Goal: Task Accomplishment & Management: Use online tool/utility

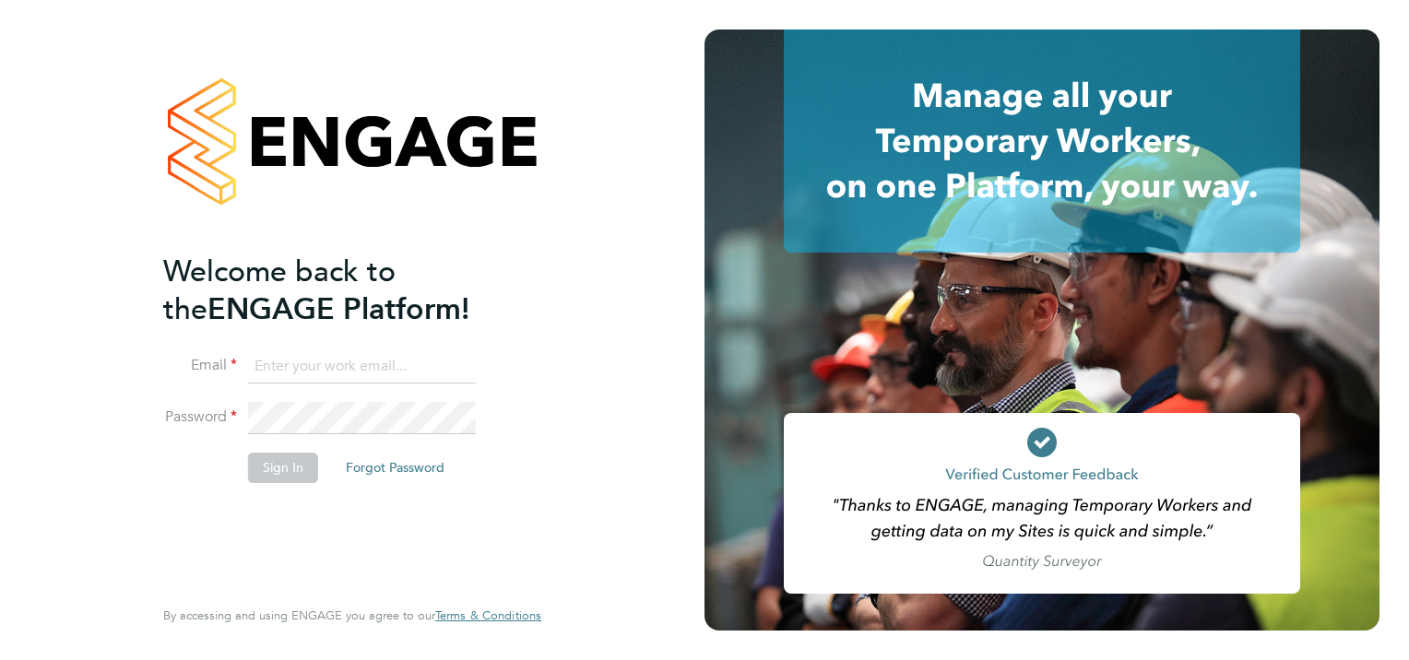
type input "sheree.wilson@search.co.uk"
click at [281, 467] on button "Sign In" at bounding box center [283, 468] width 70 height 30
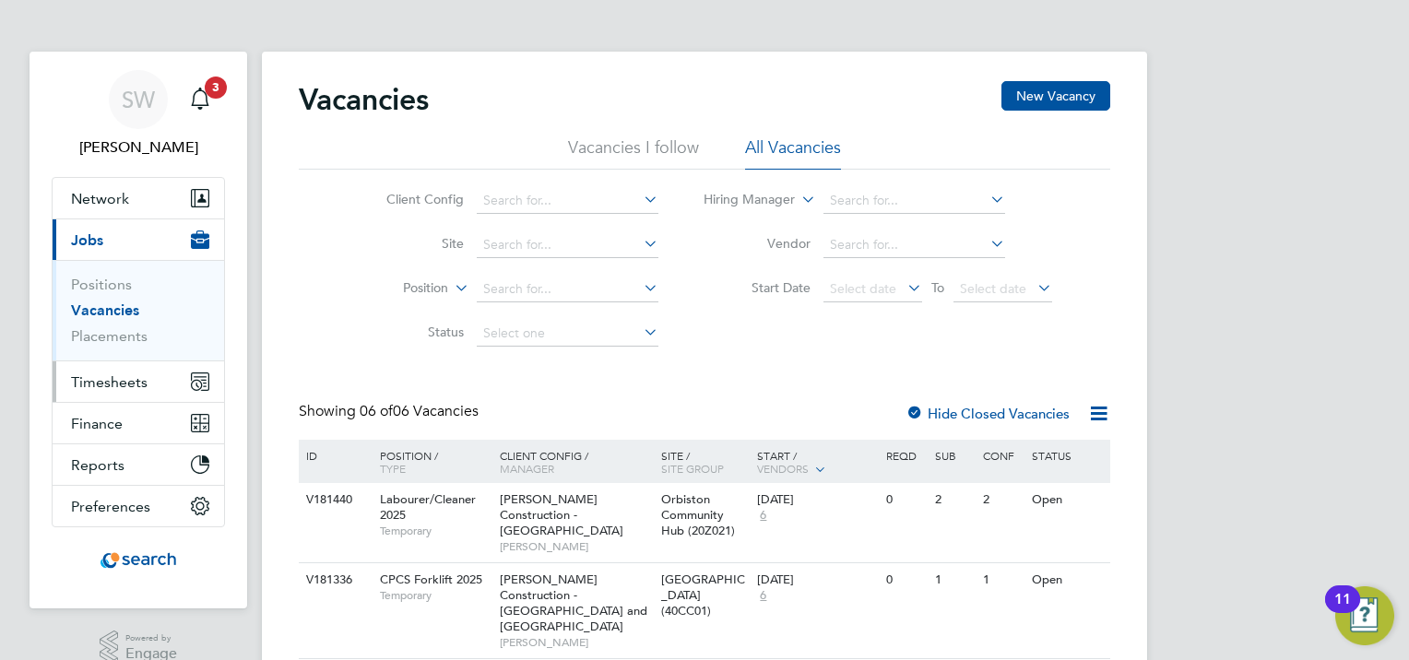
click at [117, 384] on span "Timesheets" at bounding box center [109, 382] width 77 height 18
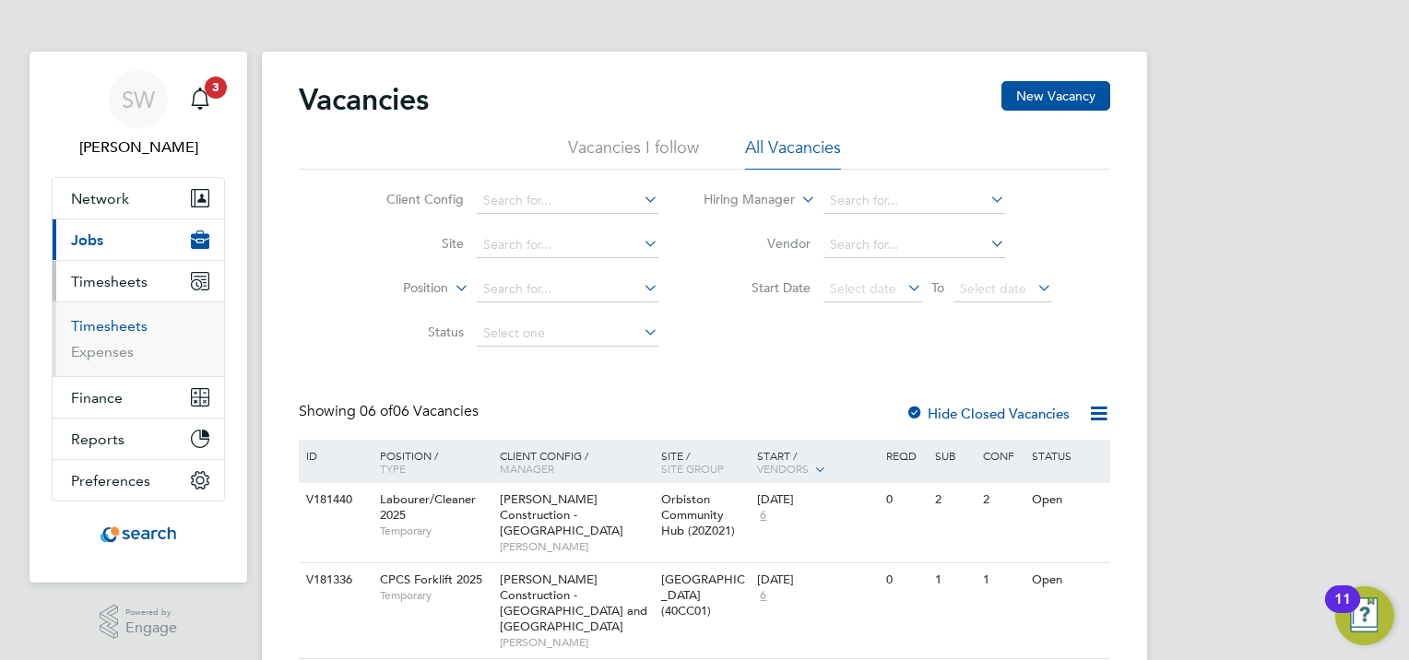
click at [112, 329] on link "Timesheets" at bounding box center [109, 326] width 77 height 18
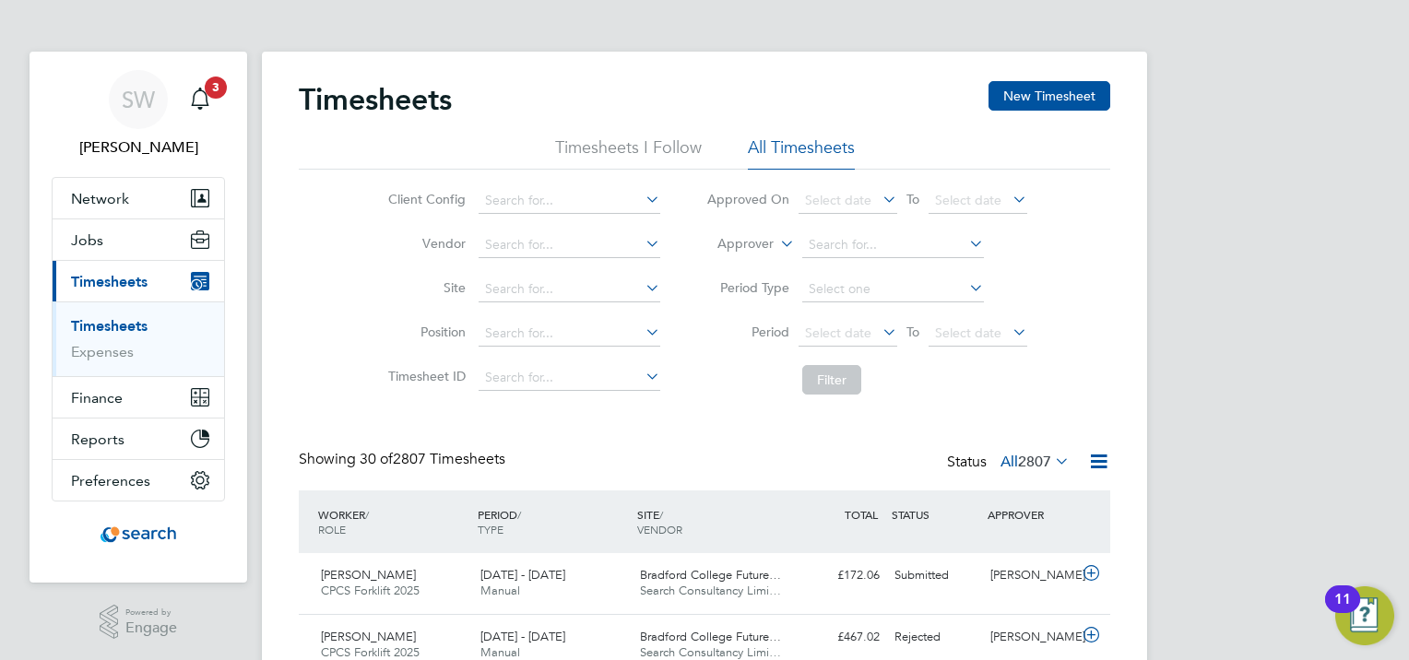
click at [111, 324] on link "Timesheets" at bounding box center [109, 326] width 77 height 18
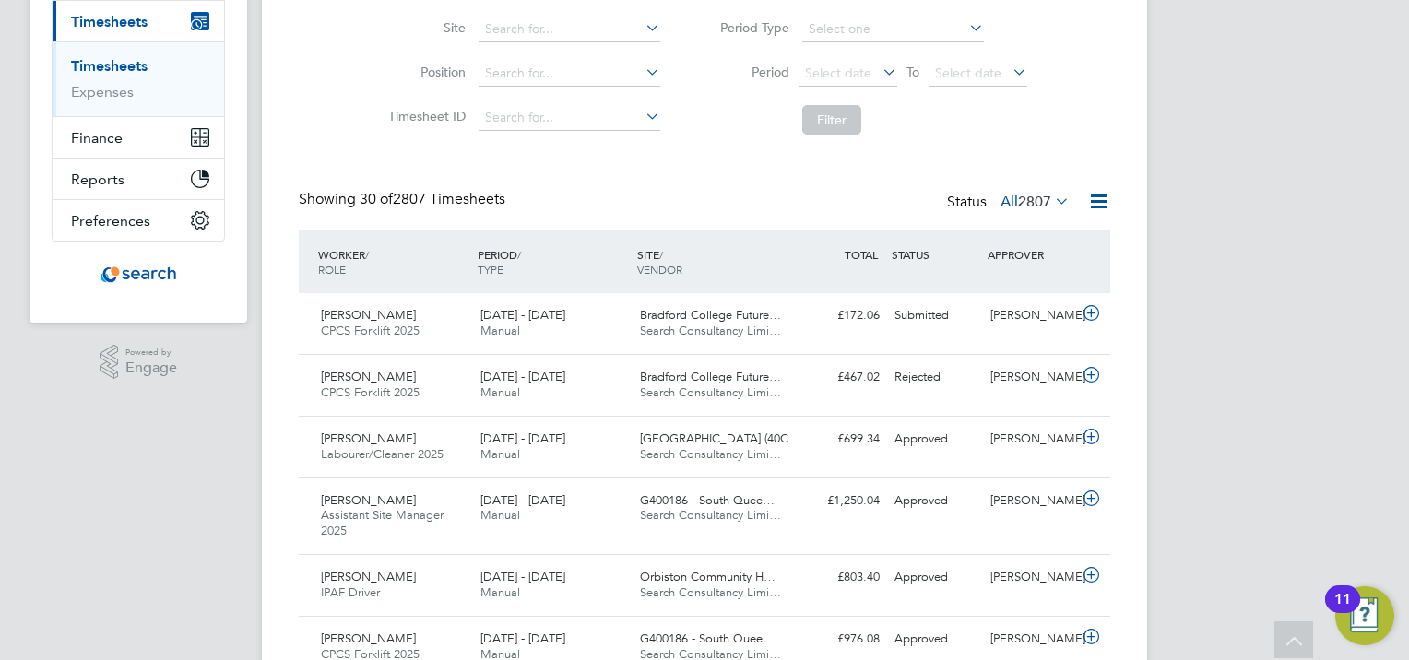
click at [1036, 197] on span "2807" at bounding box center [1034, 202] width 33 height 18
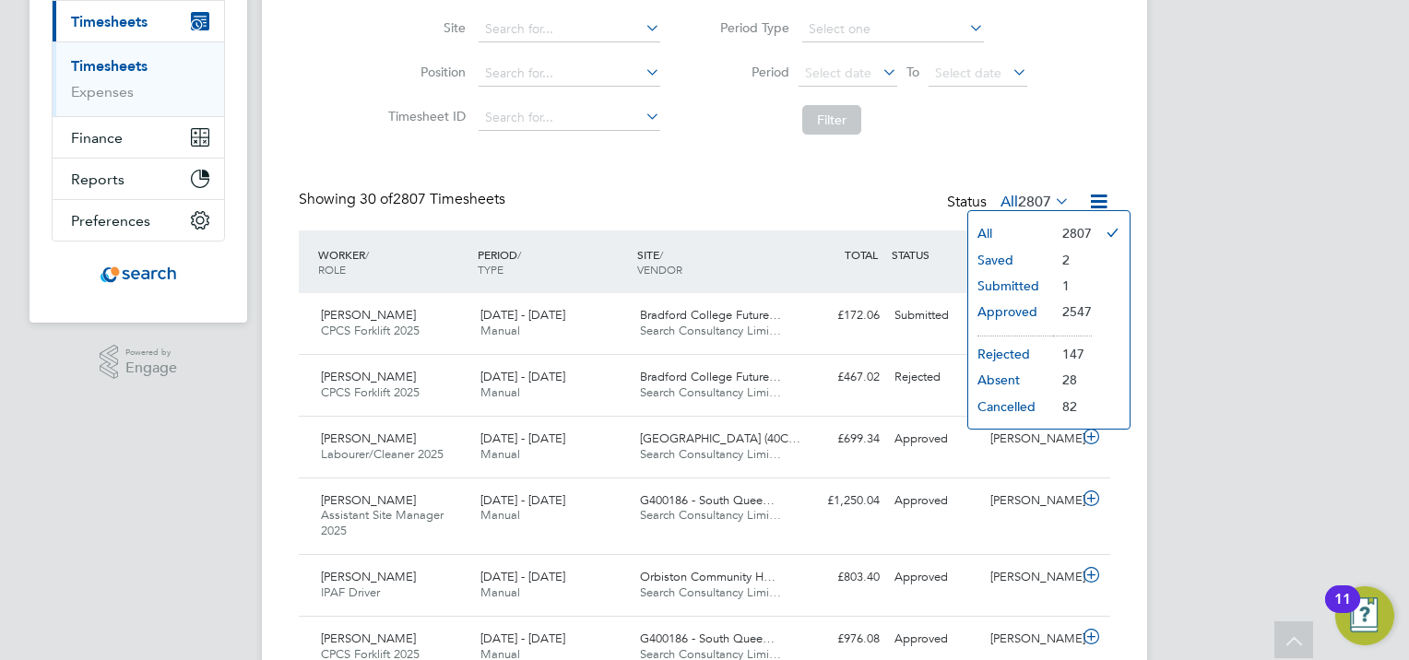
click at [616, 192] on div "Showing 30 of 2807 Timesheets Status All 2807" at bounding box center [704, 210] width 811 height 41
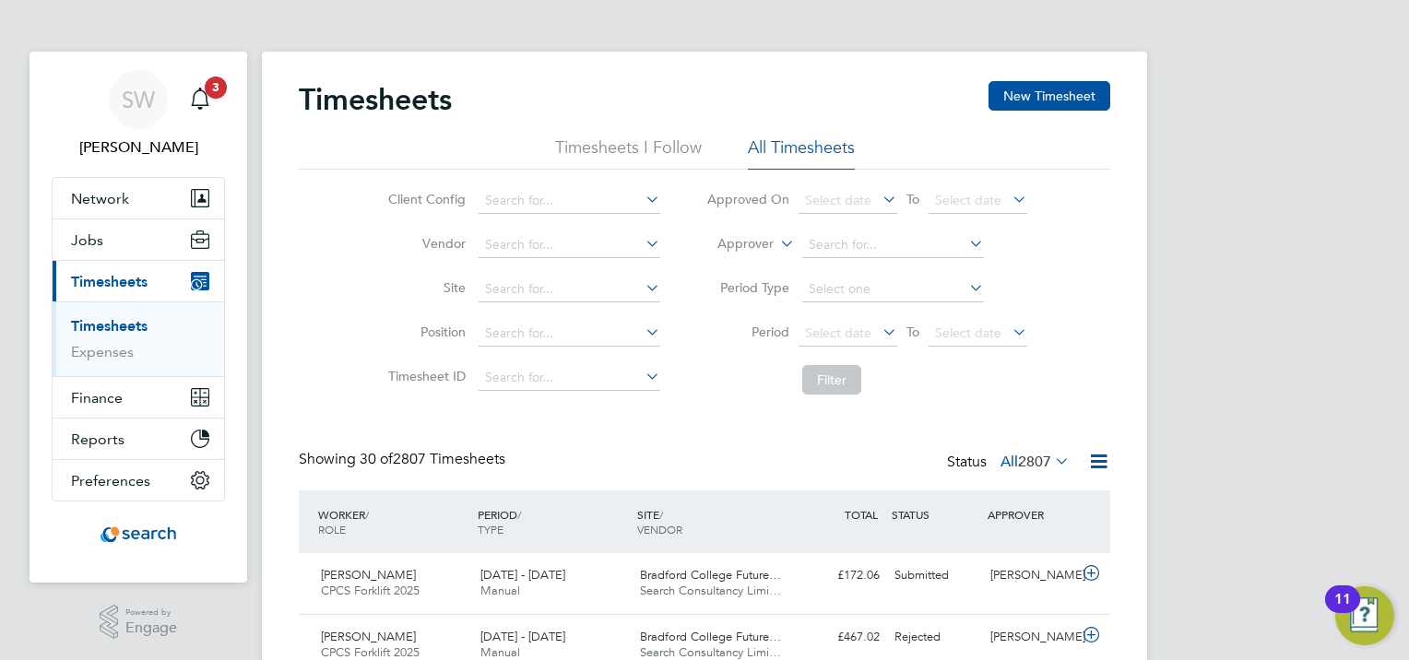
click at [1000, 463] on label "All 2807" at bounding box center [1034, 462] width 69 height 18
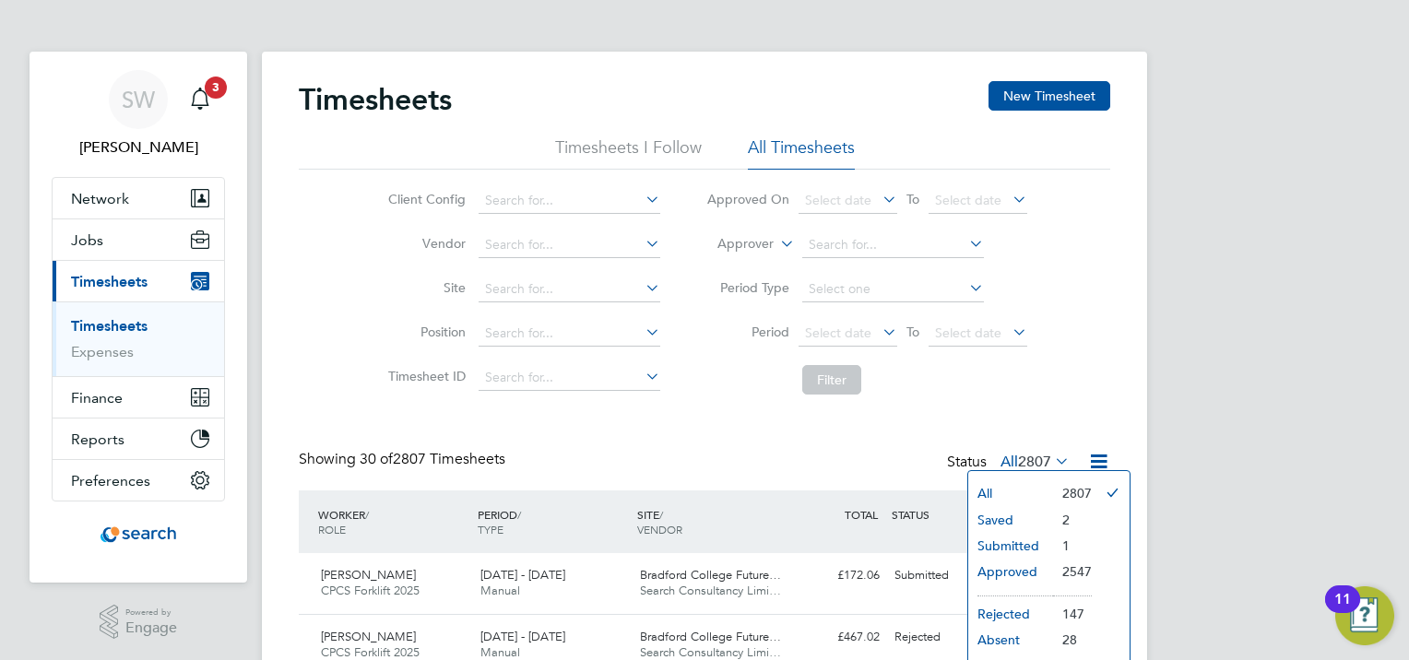
click at [1010, 569] on li "Approved" at bounding box center [1010, 572] width 85 height 26
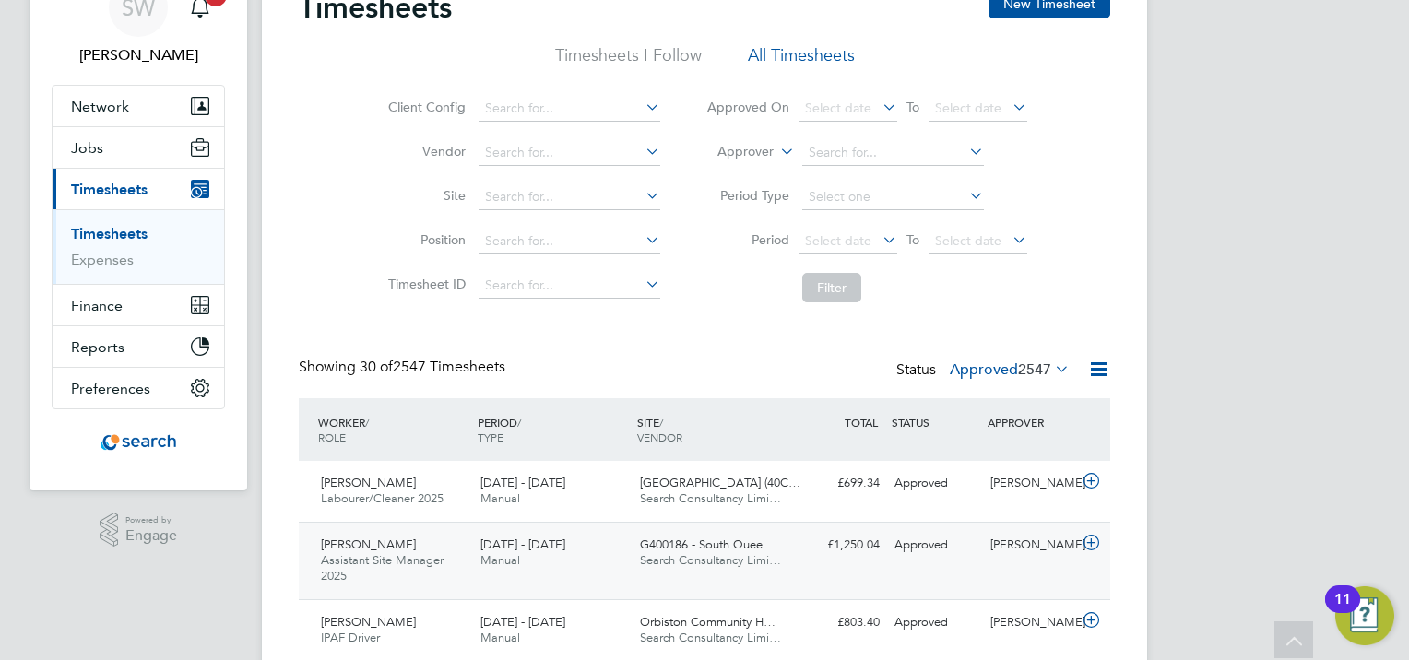
click at [602, 557] on div "20 - 26 Sep 2025 Manual" at bounding box center [553, 553] width 160 height 46
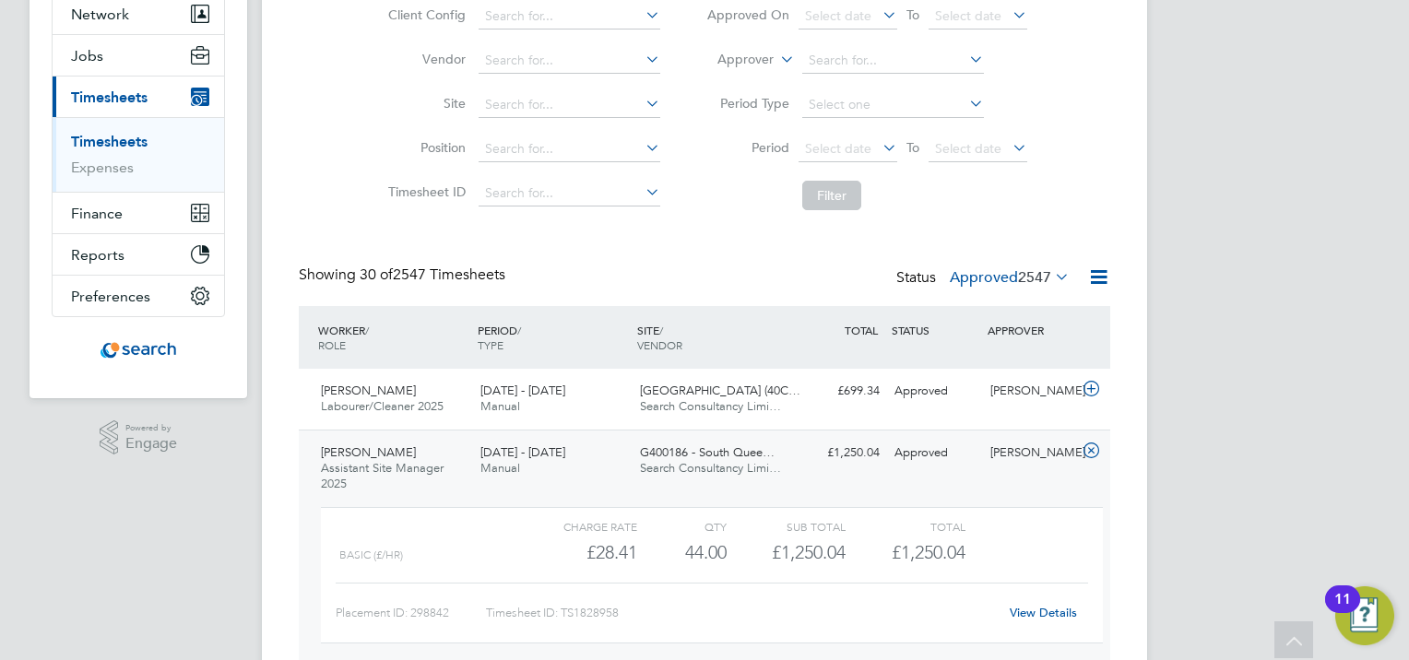
click at [118, 141] on link "Timesheets" at bounding box center [109, 142] width 77 height 18
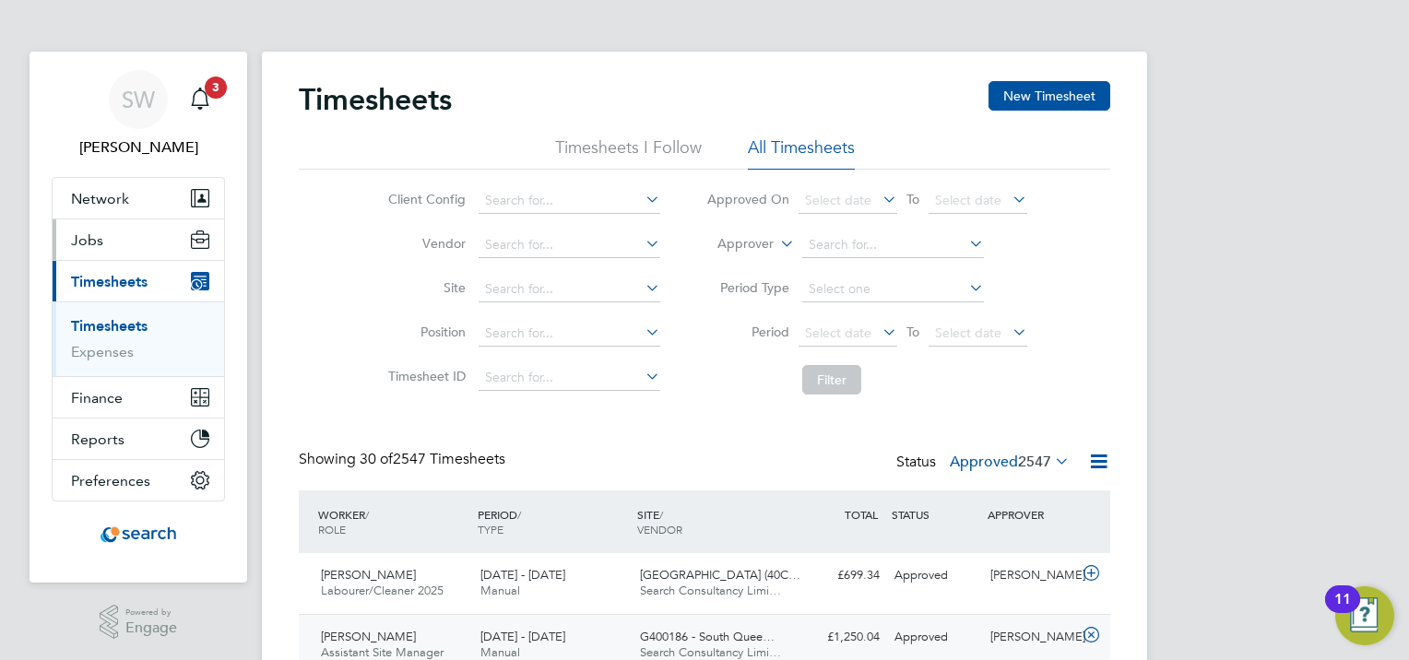
click at [97, 238] on span "Jobs" at bounding box center [87, 240] width 32 height 18
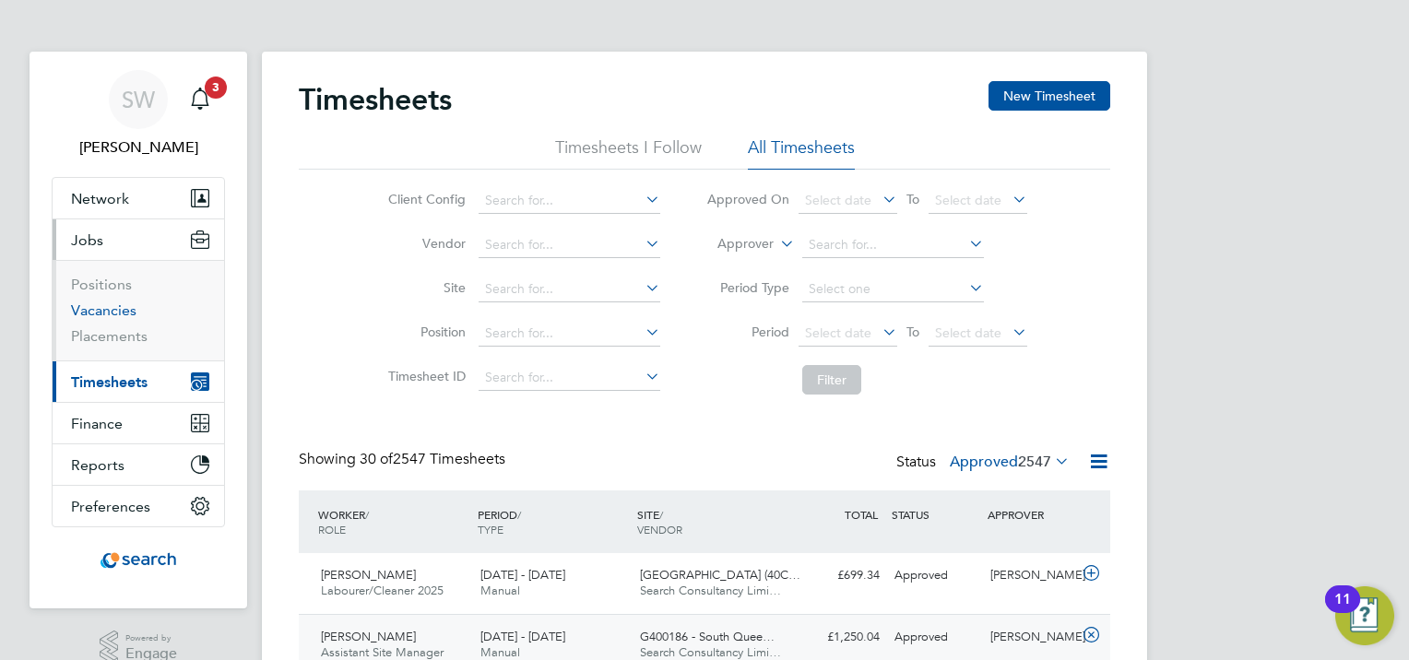
click at [89, 312] on link "Vacancies" at bounding box center [103, 310] width 65 height 18
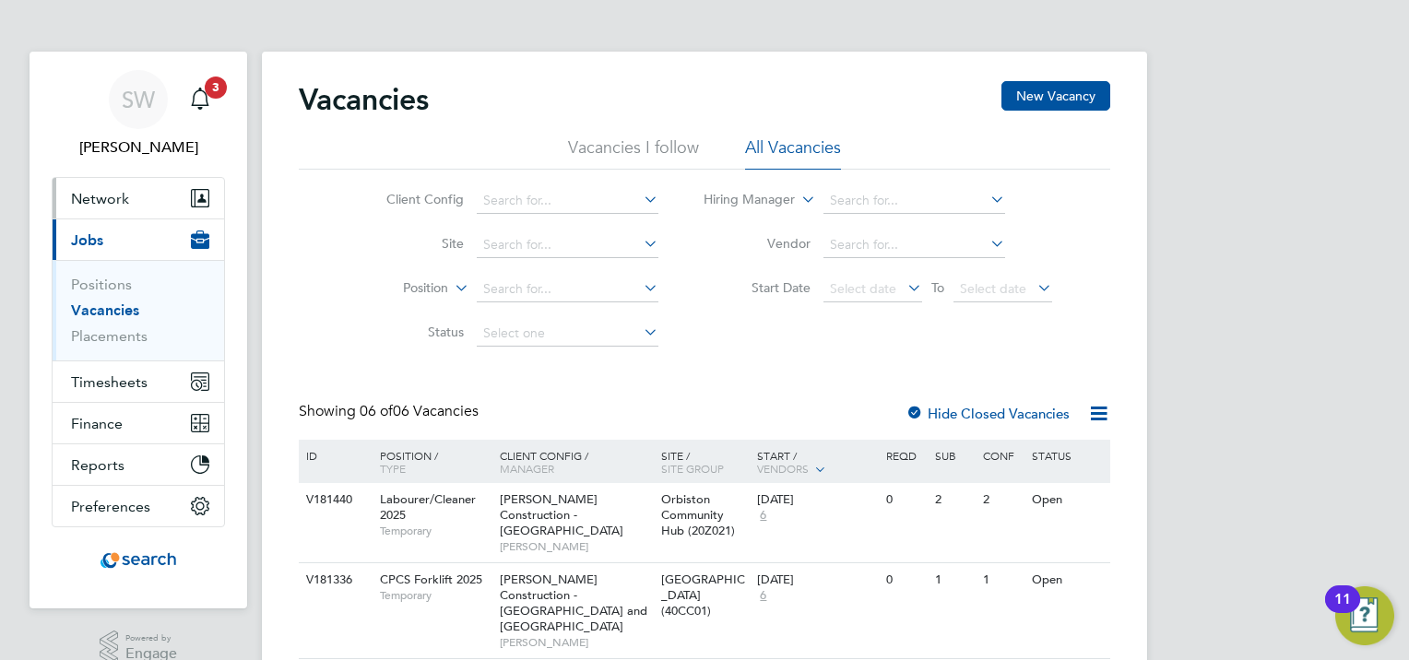
click at [139, 199] on button "Network" at bounding box center [138, 198] width 171 height 41
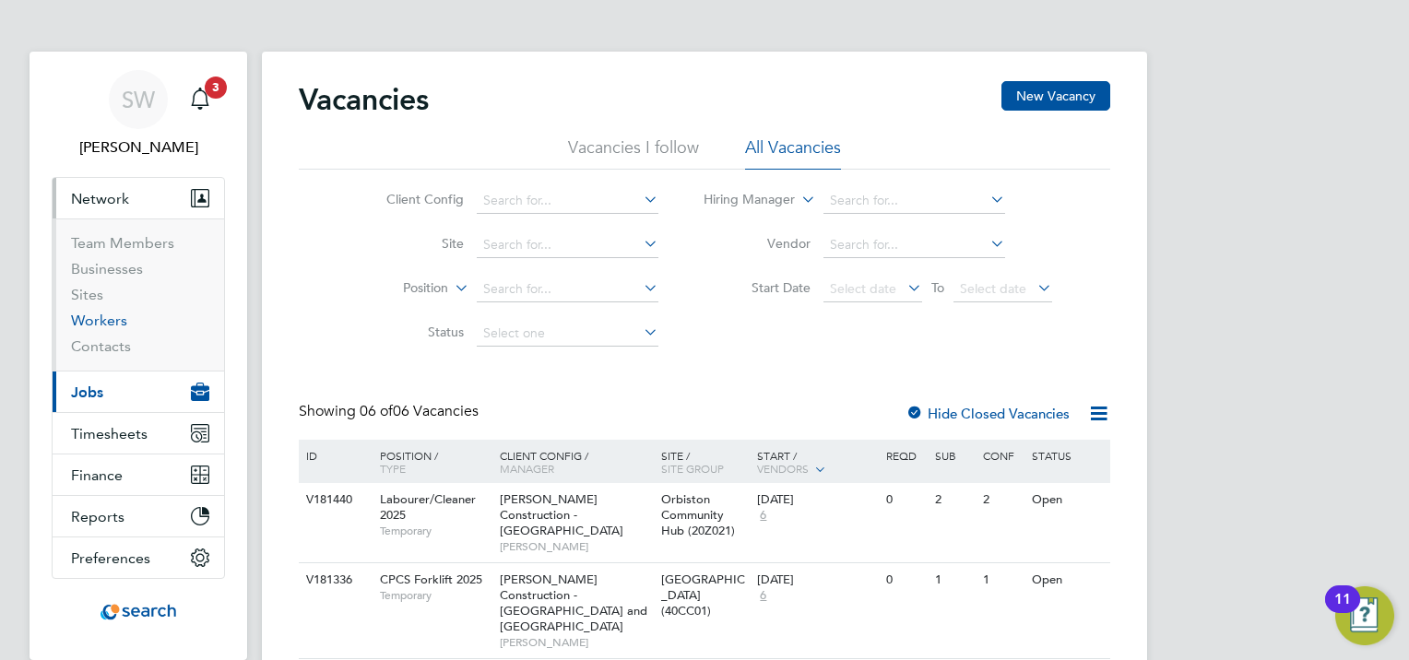
click at [102, 323] on link "Workers" at bounding box center [99, 321] width 56 height 18
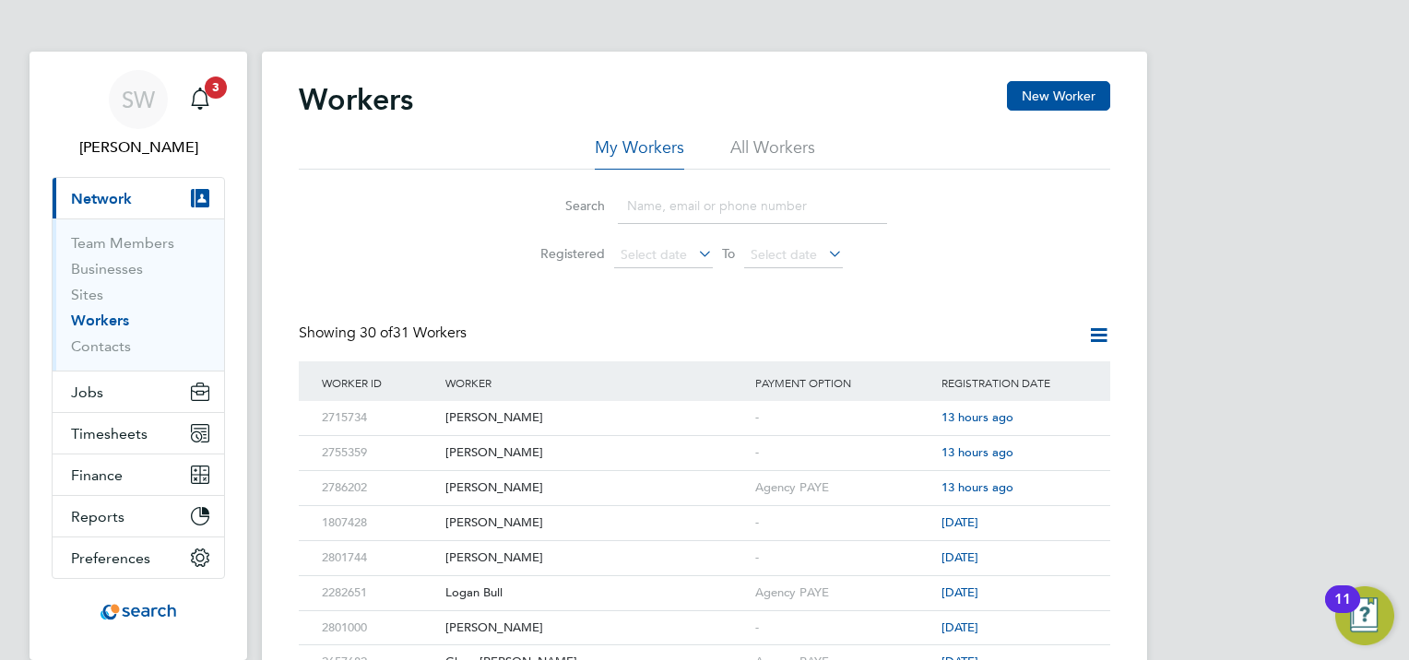
click at [751, 150] on li "All Workers" at bounding box center [772, 152] width 85 height 33
click at [672, 212] on input at bounding box center [752, 206] width 269 height 36
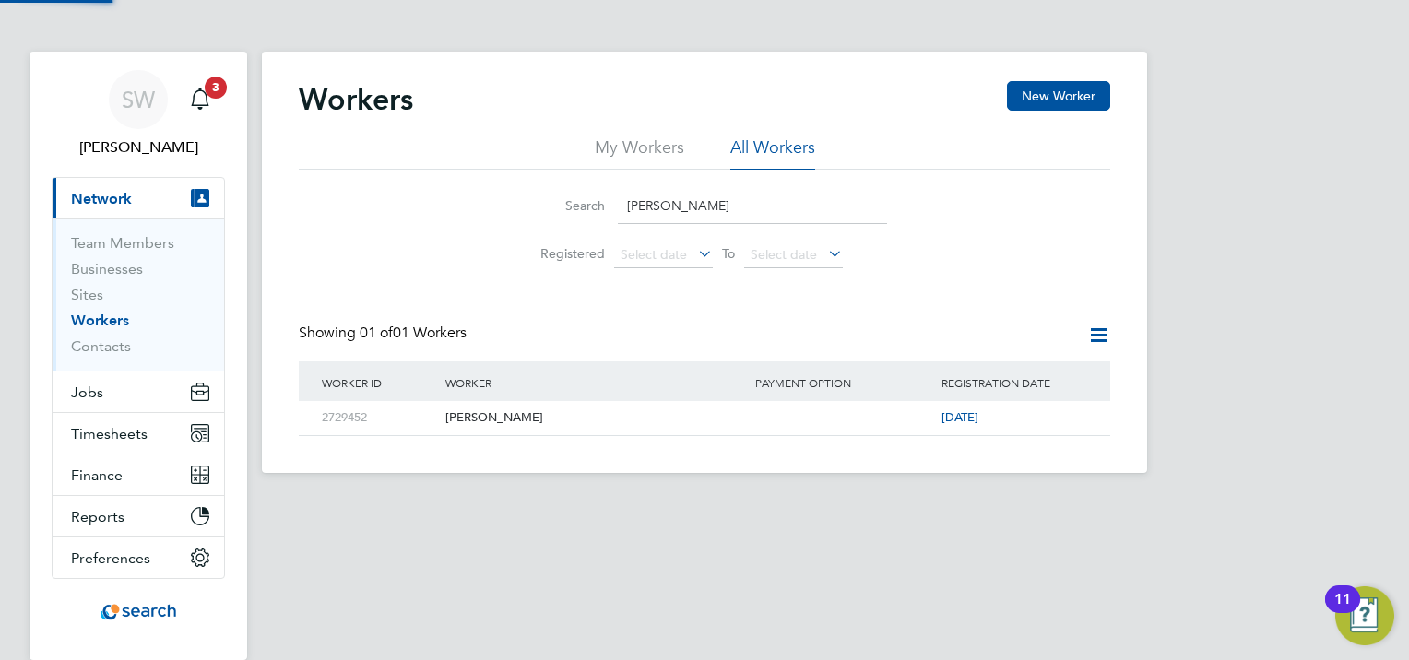
type input "alex reid"
click at [490, 417] on div "[PERSON_NAME]" at bounding box center [596, 418] width 310 height 34
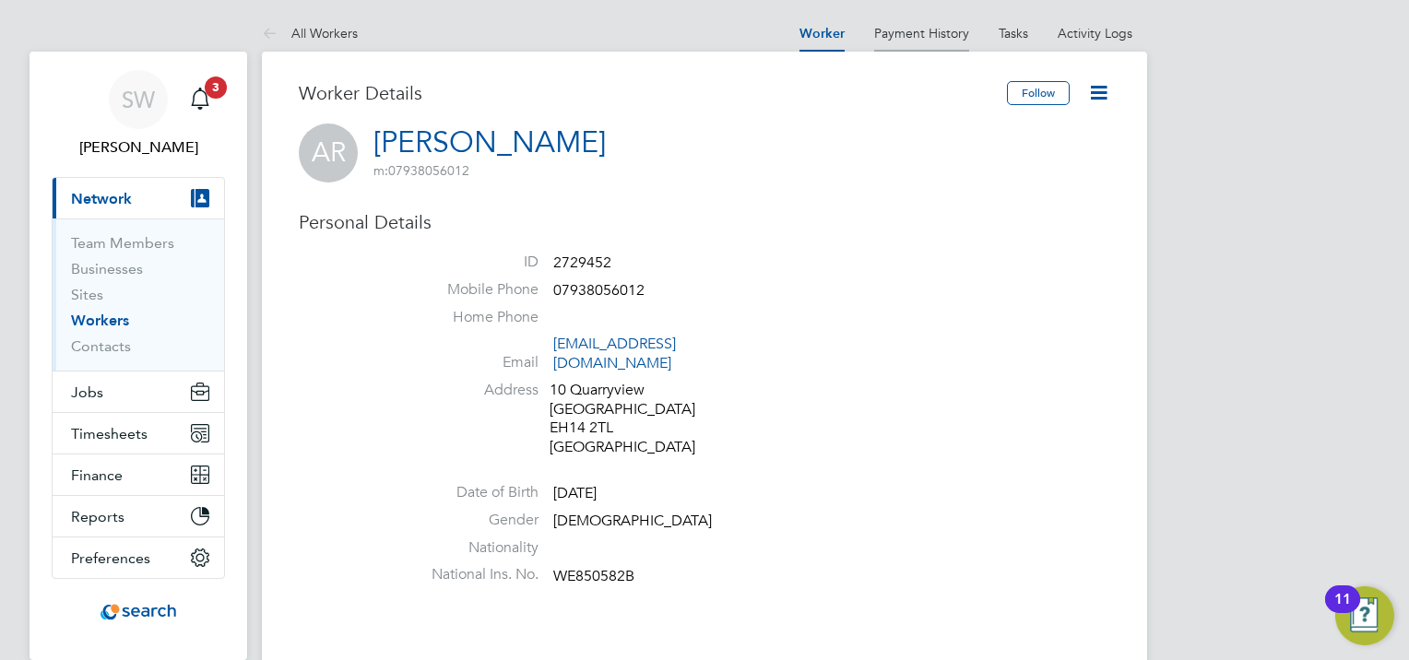
click at [929, 39] on link "Payment History" at bounding box center [921, 33] width 95 height 17
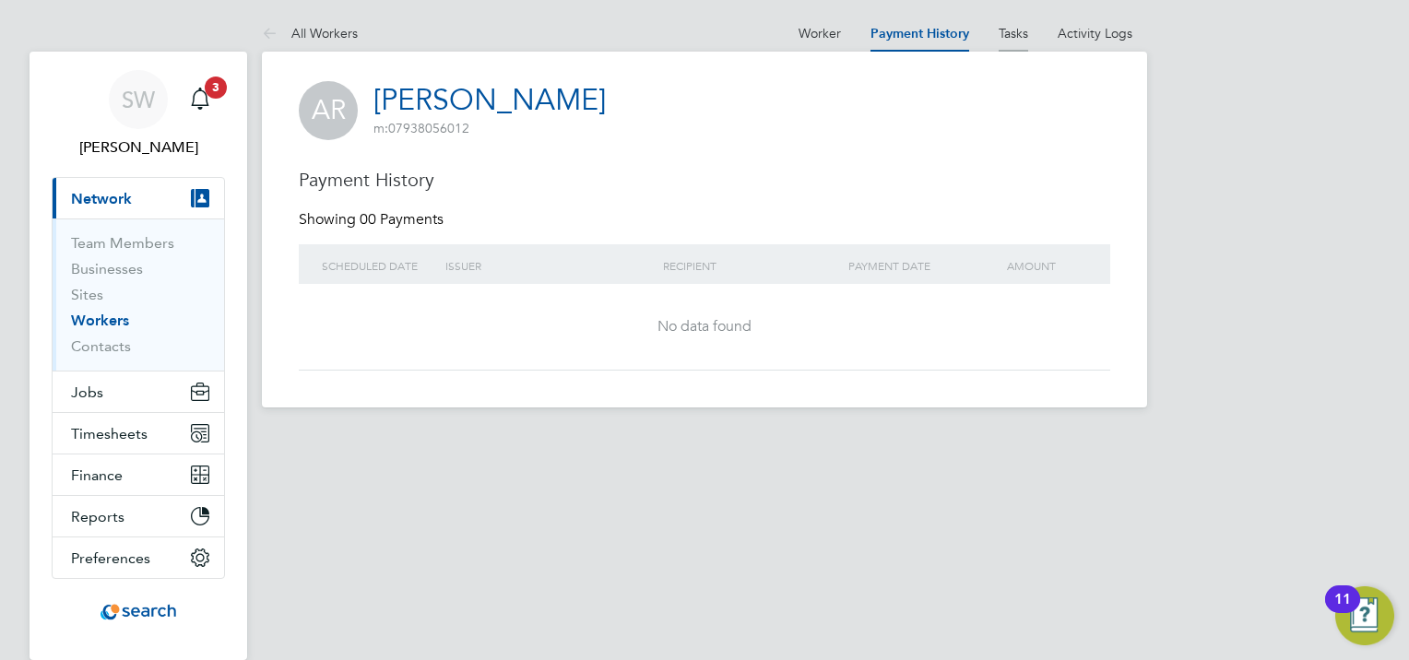
click at [1019, 35] on link "Tasks" at bounding box center [1014, 33] width 30 height 17
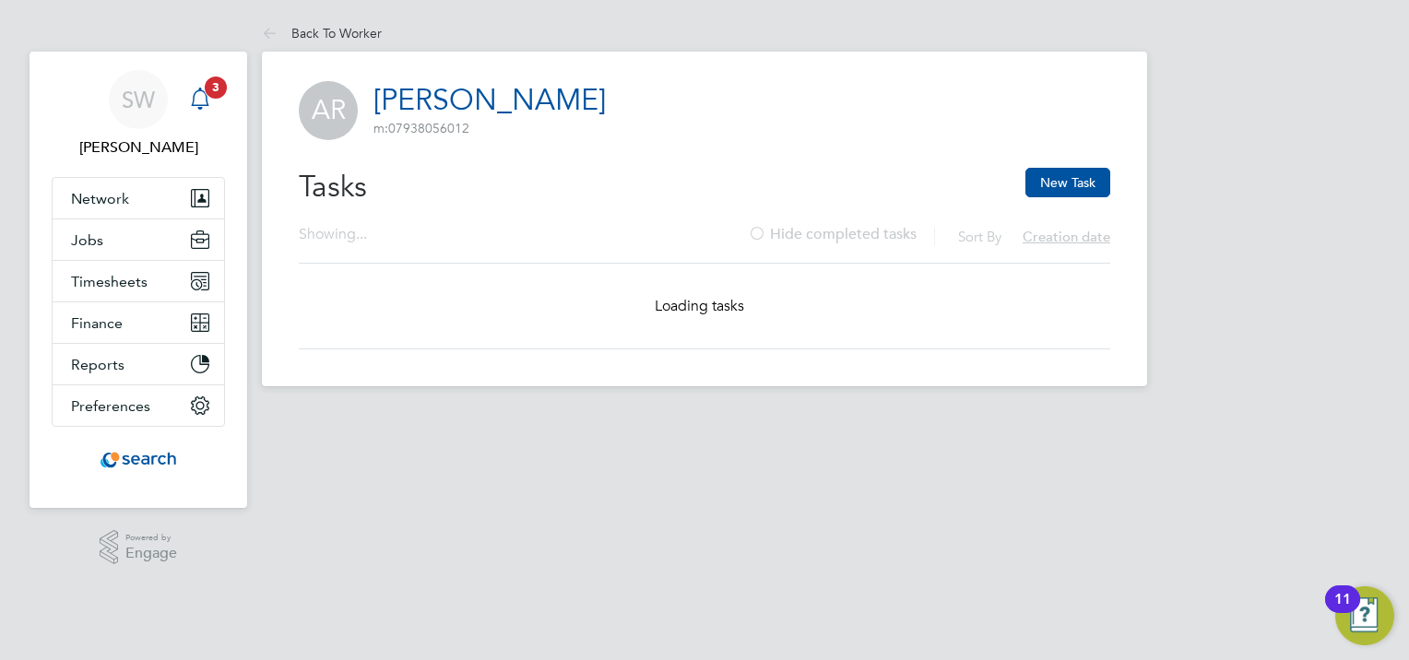
click at [195, 105] on icon "Main navigation" at bounding box center [200, 97] width 18 height 18
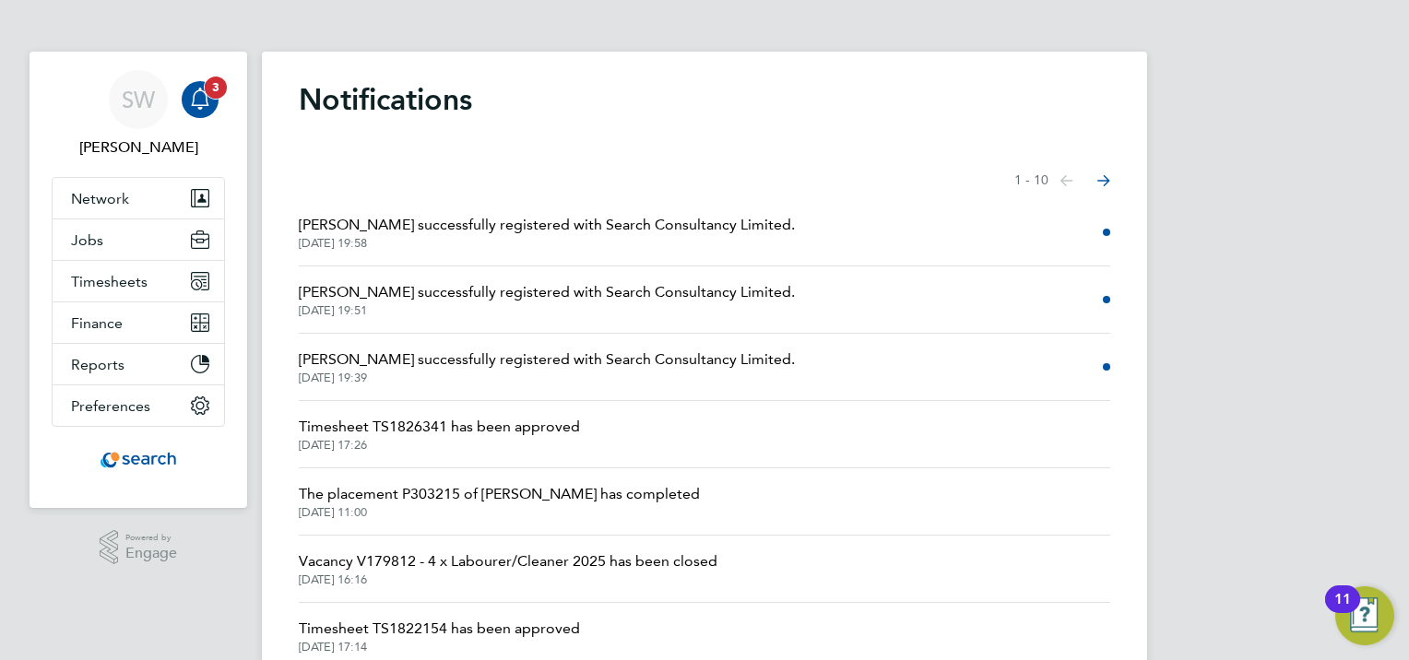
click at [211, 107] on div "Main navigation" at bounding box center [200, 99] width 37 height 37
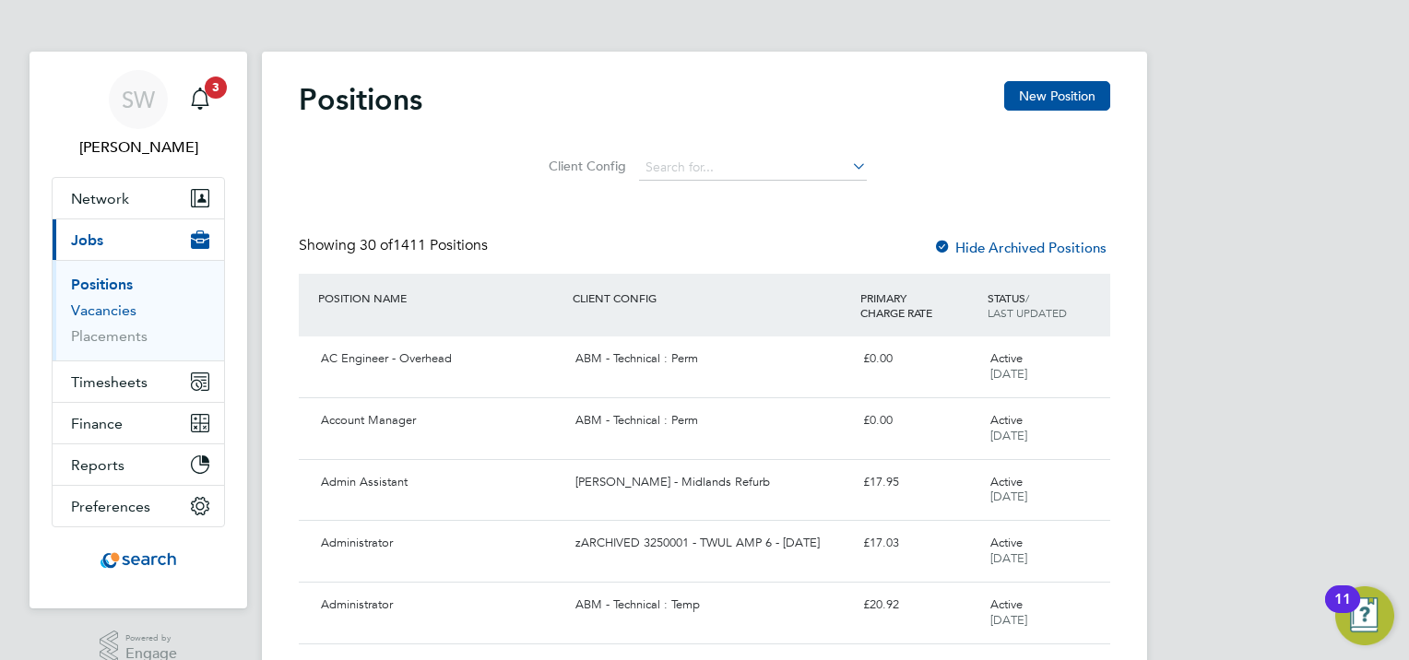
click at [122, 311] on link "Vacancies" at bounding box center [103, 310] width 65 height 18
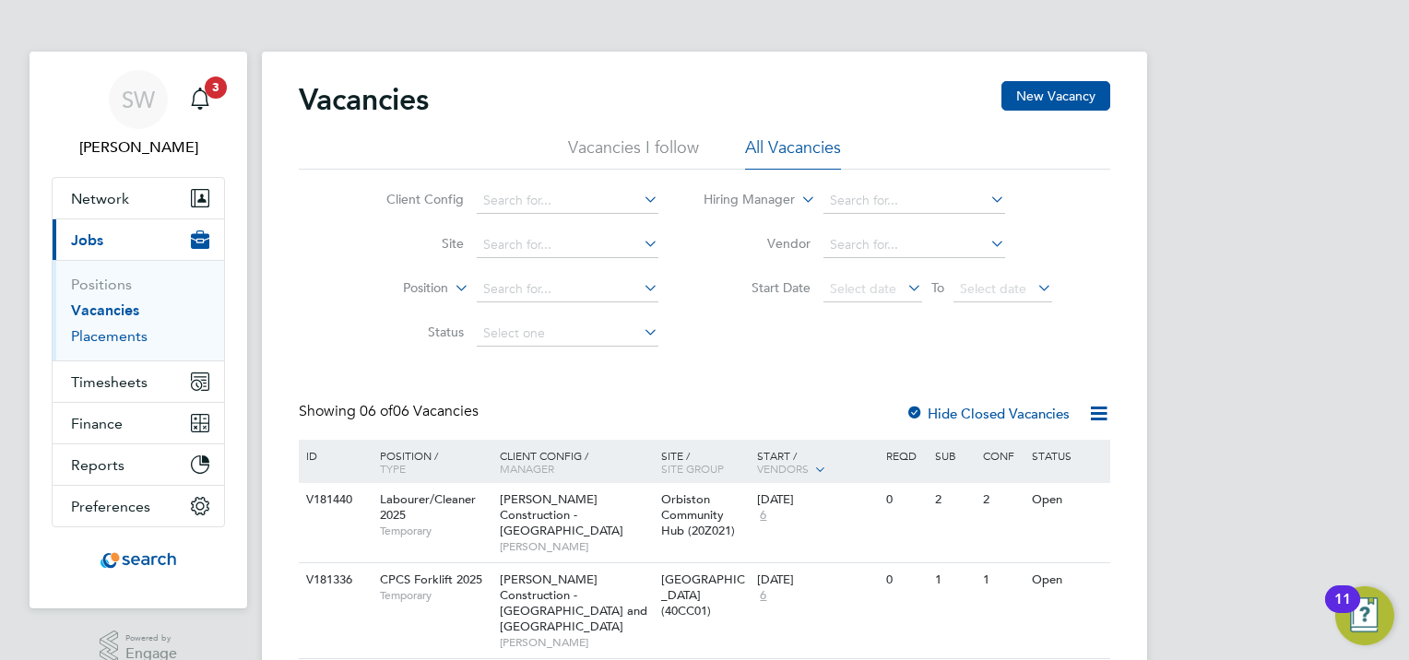
click at [121, 339] on link "Placements" at bounding box center [109, 336] width 77 height 18
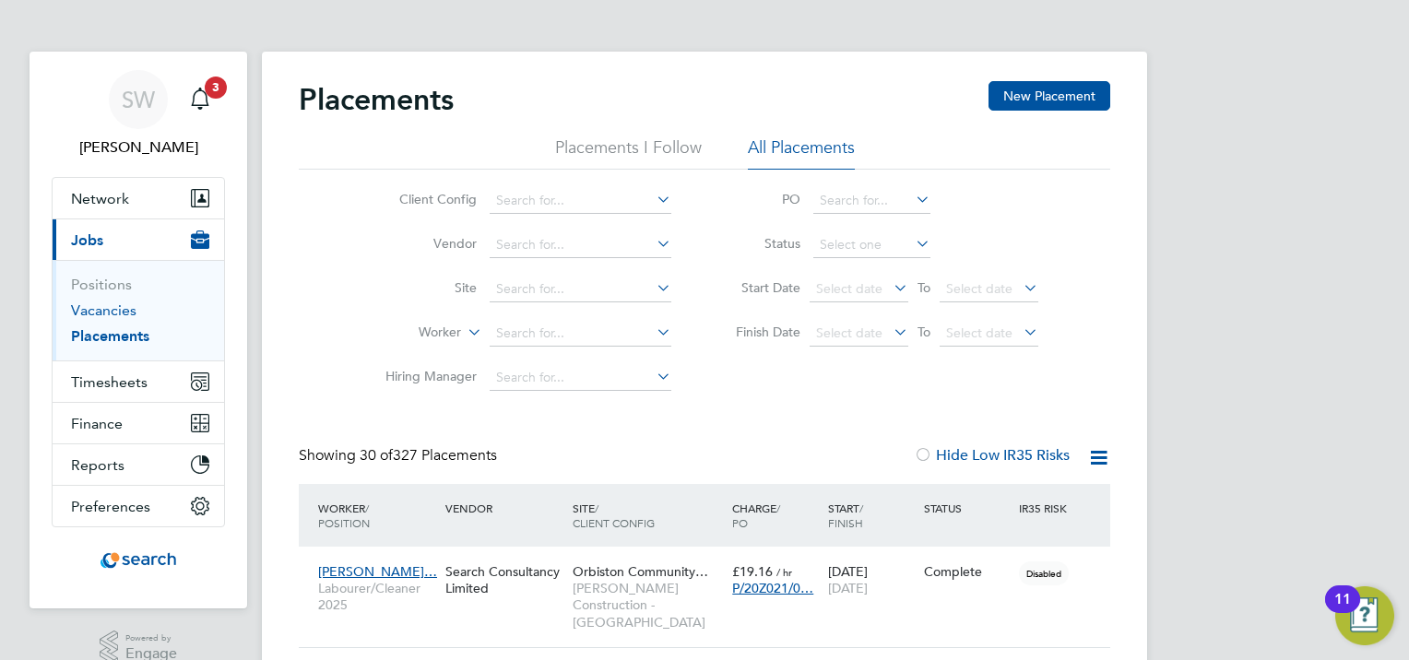
click at [112, 308] on link "Vacancies" at bounding box center [103, 310] width 65 height 18
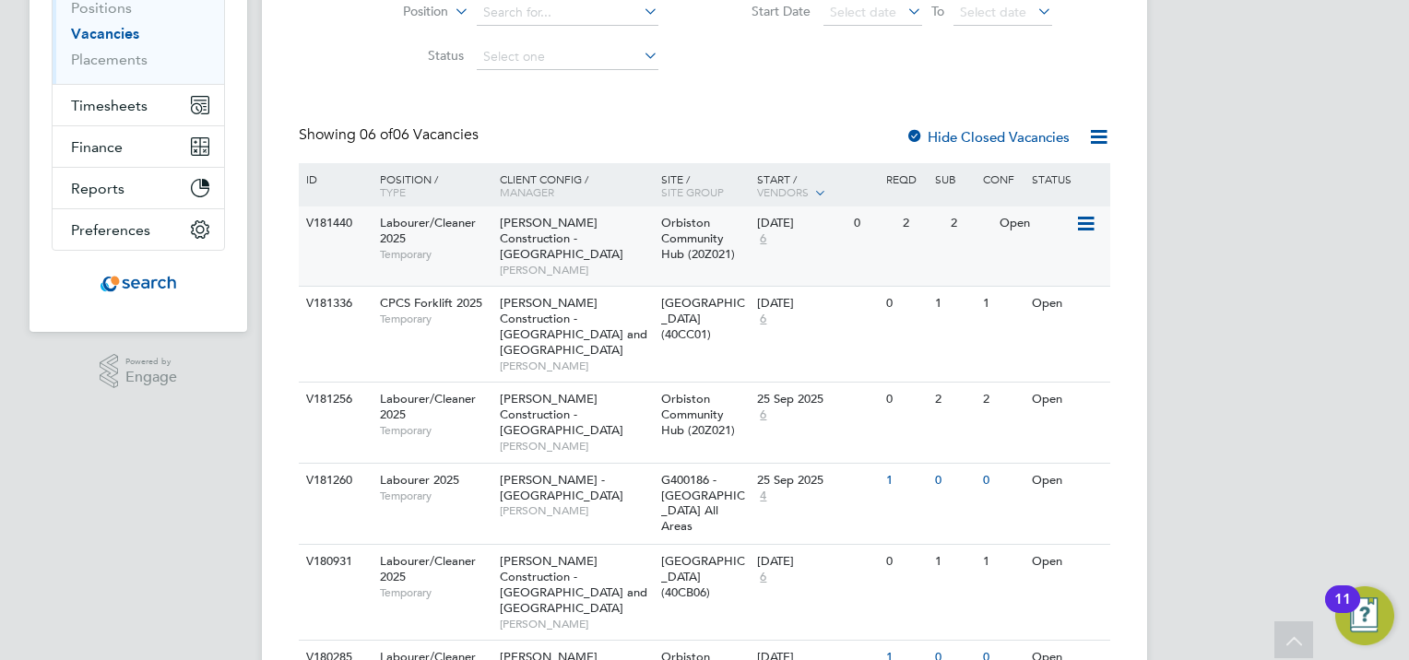
click at [532, 237] on span "[PERSON_NAME] Construction - [GEOGRAPHIC_DATA]" at bounding box center [562, 238] width 124 height 47
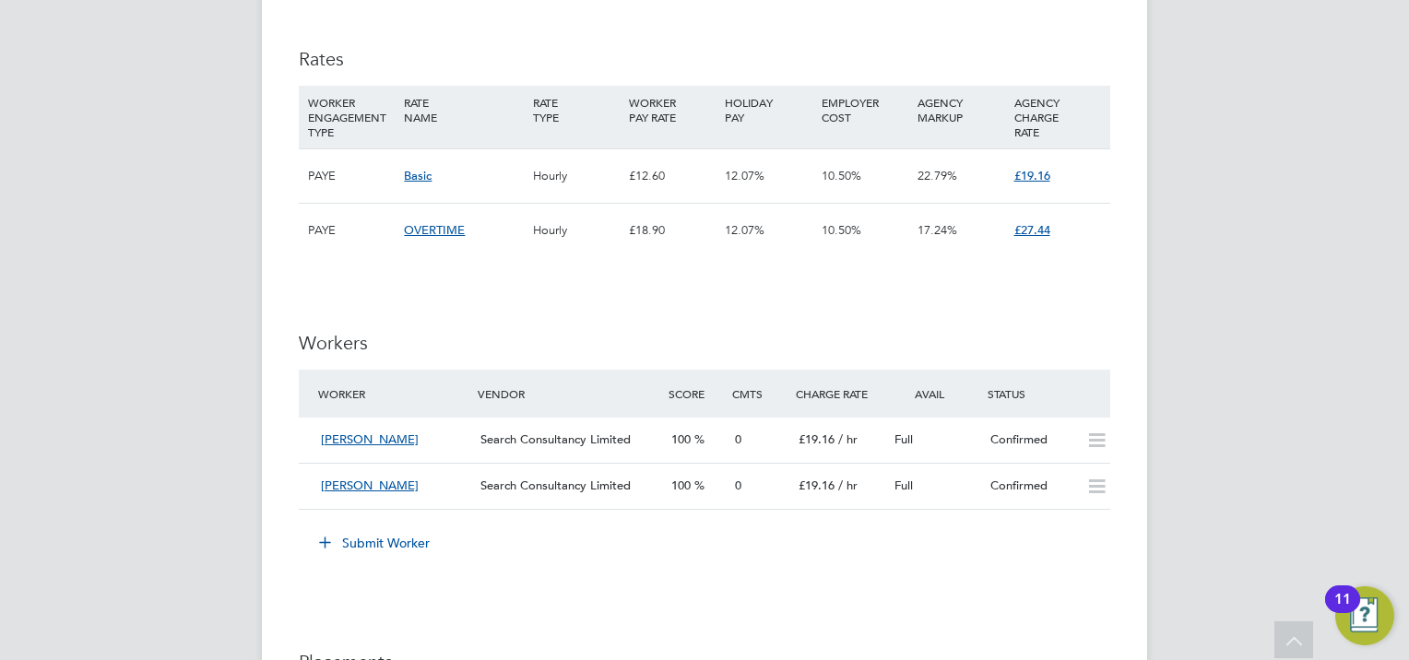
click at [350, 542] on button "Submit Worker" at bounding box center [375, 543] width 138 height 30
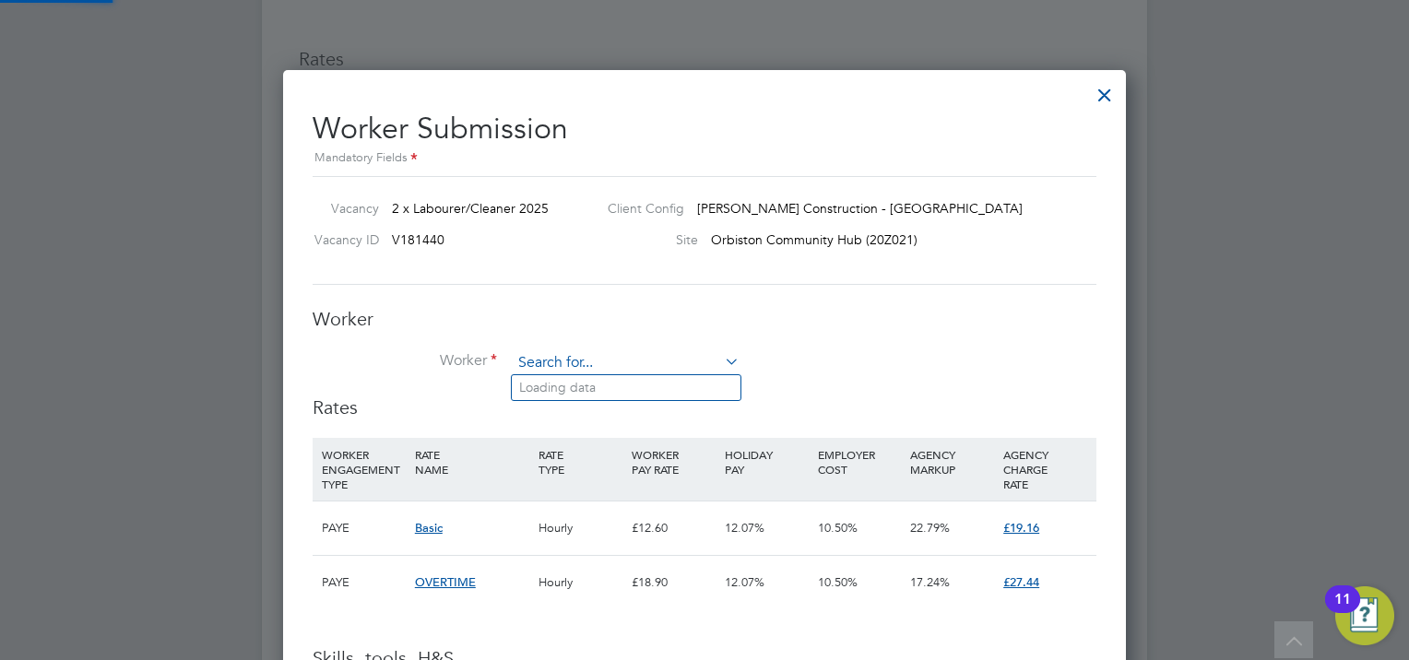
click at [565, 357] on input at bounding box center [626, 363] width 228 height 28
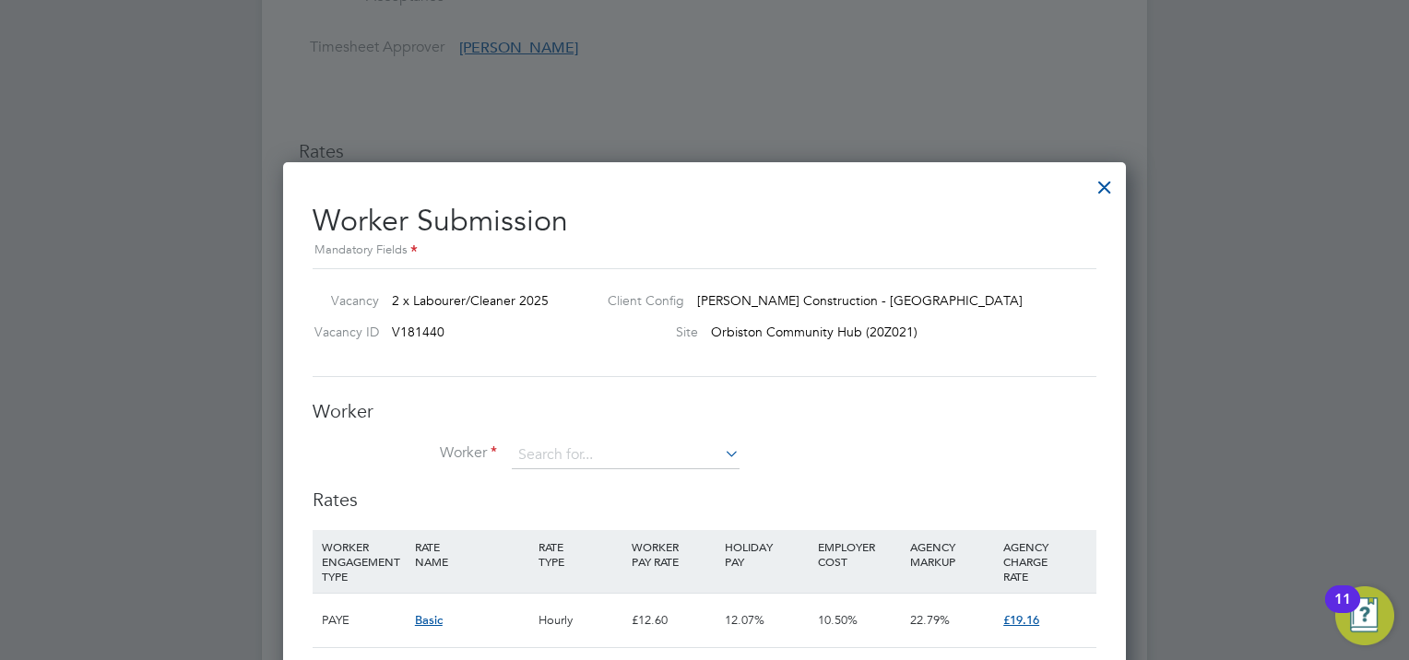
click at [1105, 176] on div at bounding box center [1104, 182] width 33 height 33
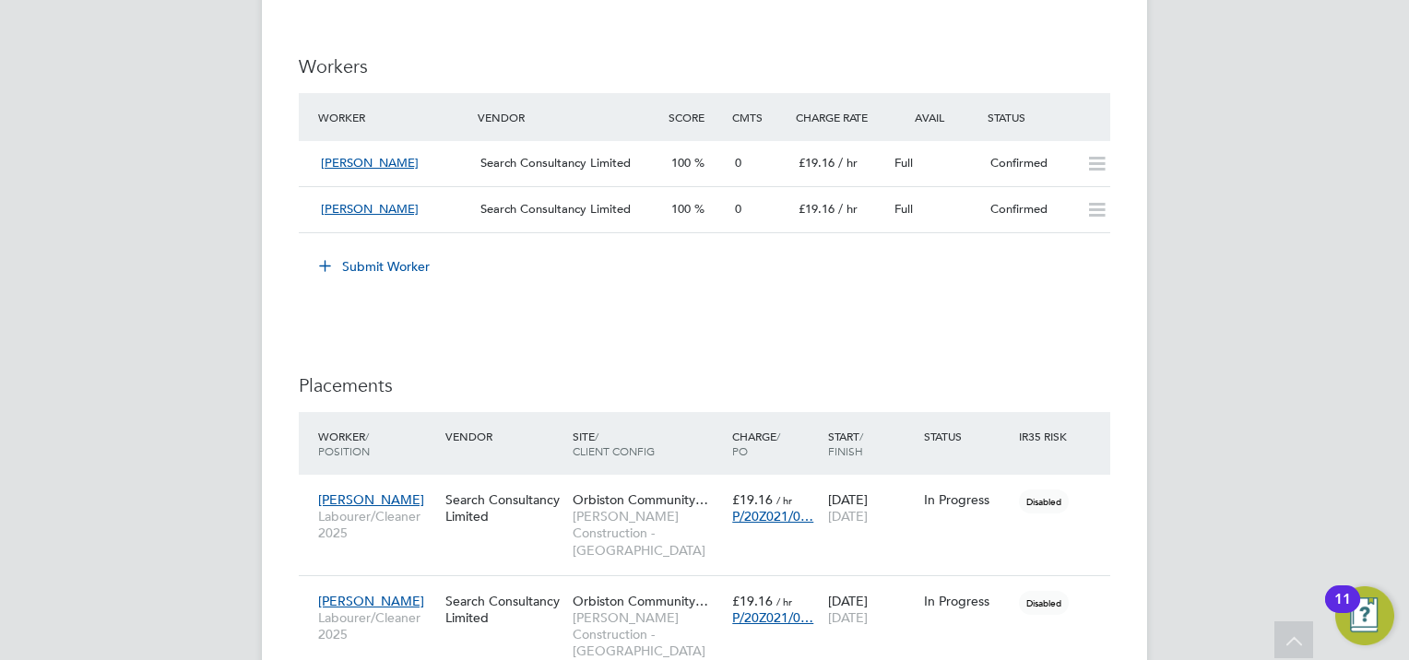
click at [361, 267] on button "Submit Worker" at bounding box center [375, 267] width 138 height 30
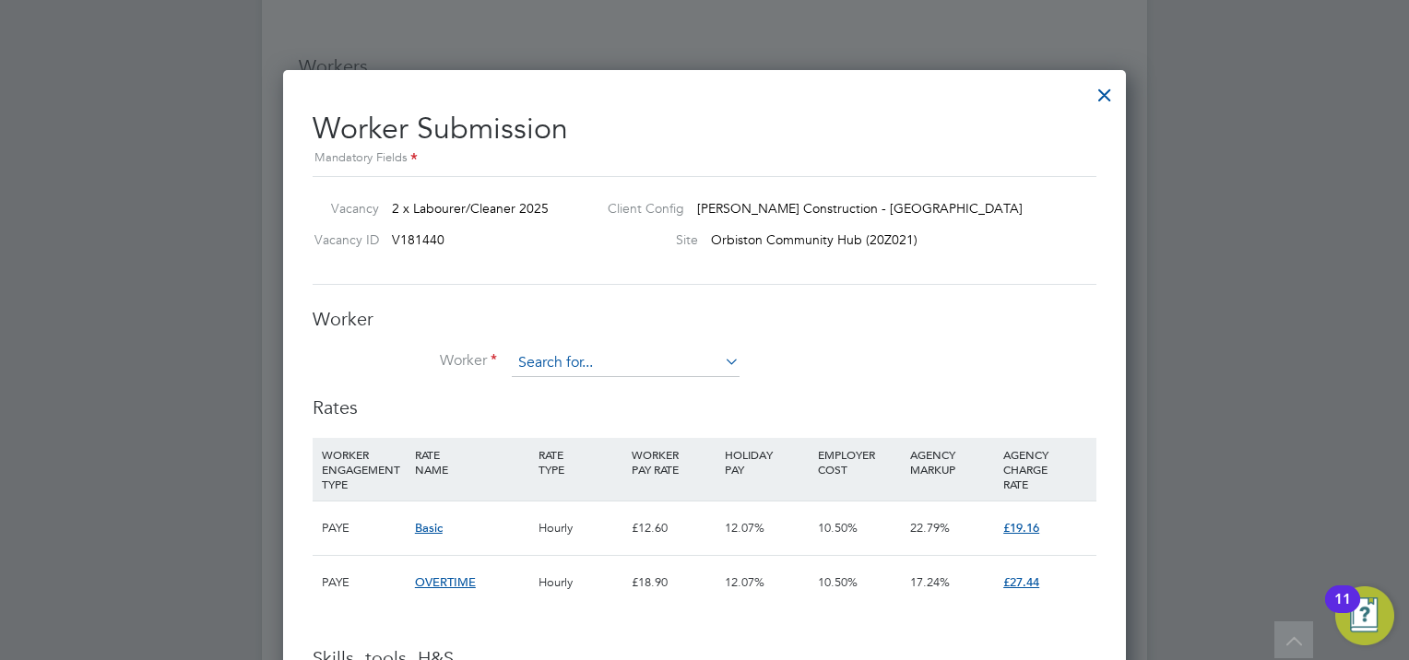
click at [635, 361] on input at bounding box center [626, 363] width 228 height 28
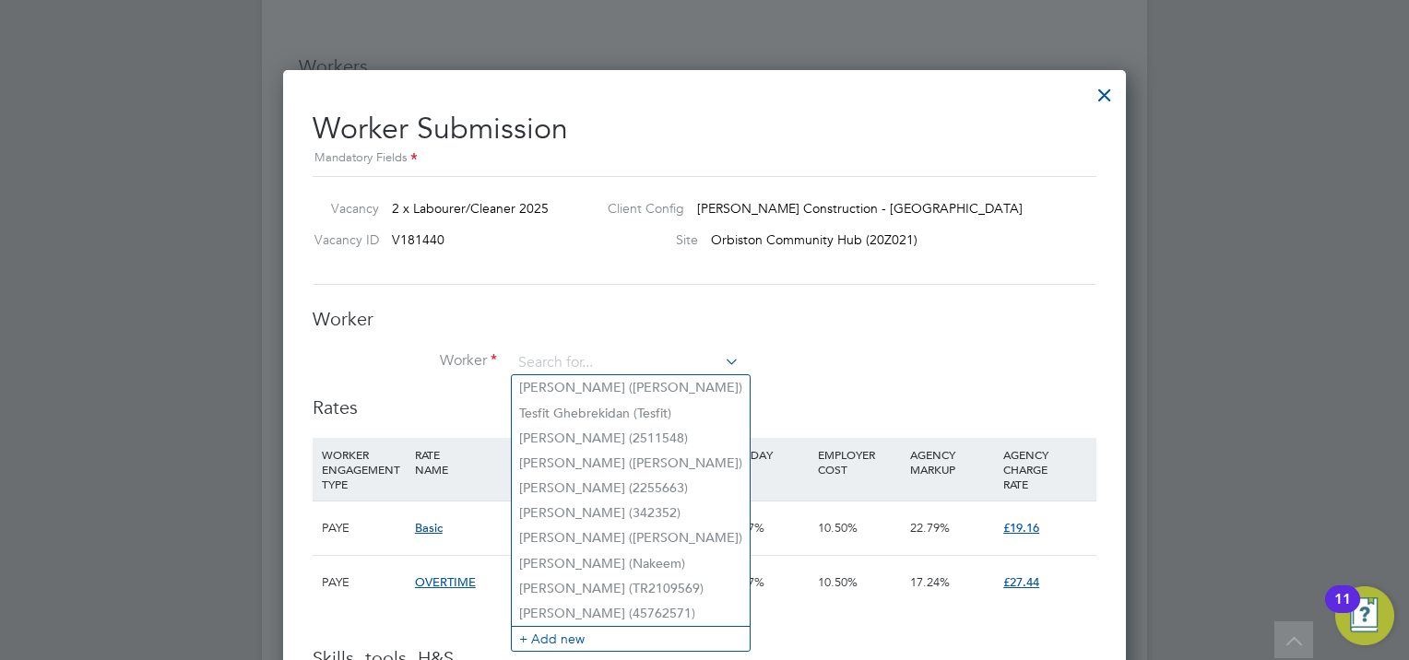
click at [1095, 89] on div at bounding box center [1104, 90] width 33 height 33
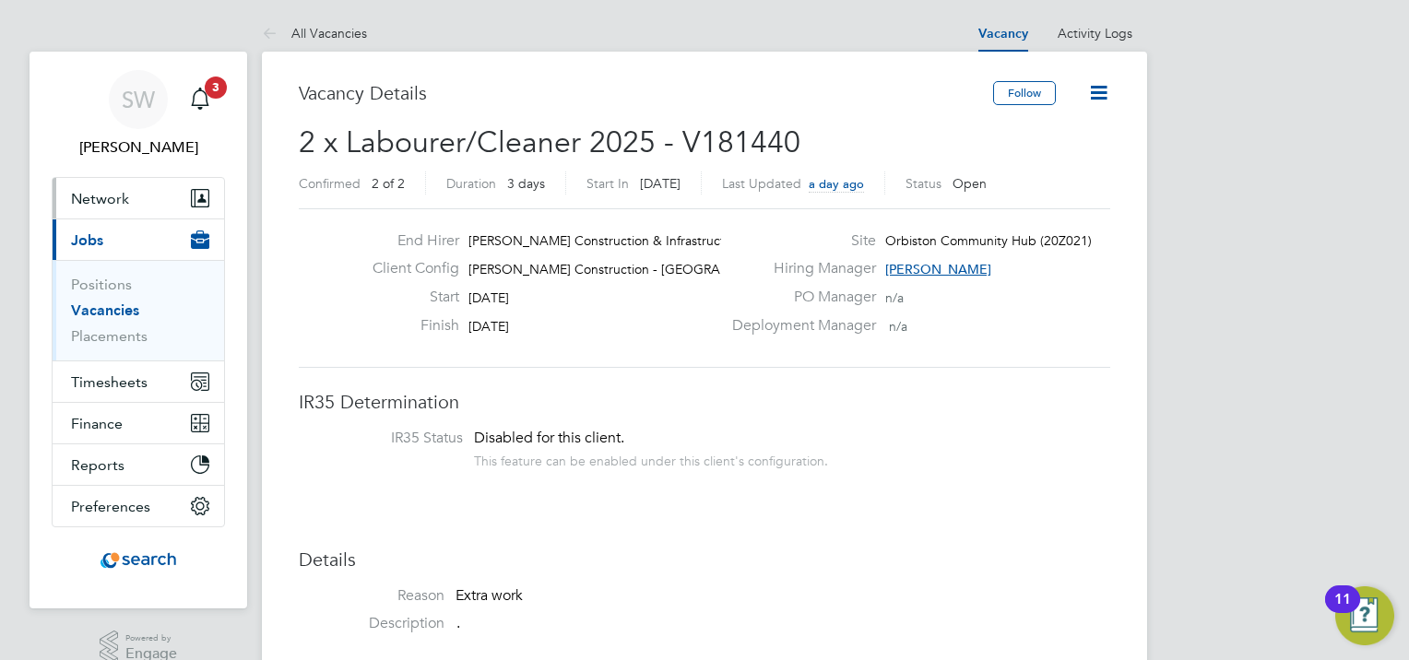
click at [101, 203] on span "Network" at bounding box center [100, 199] width 58 height 18
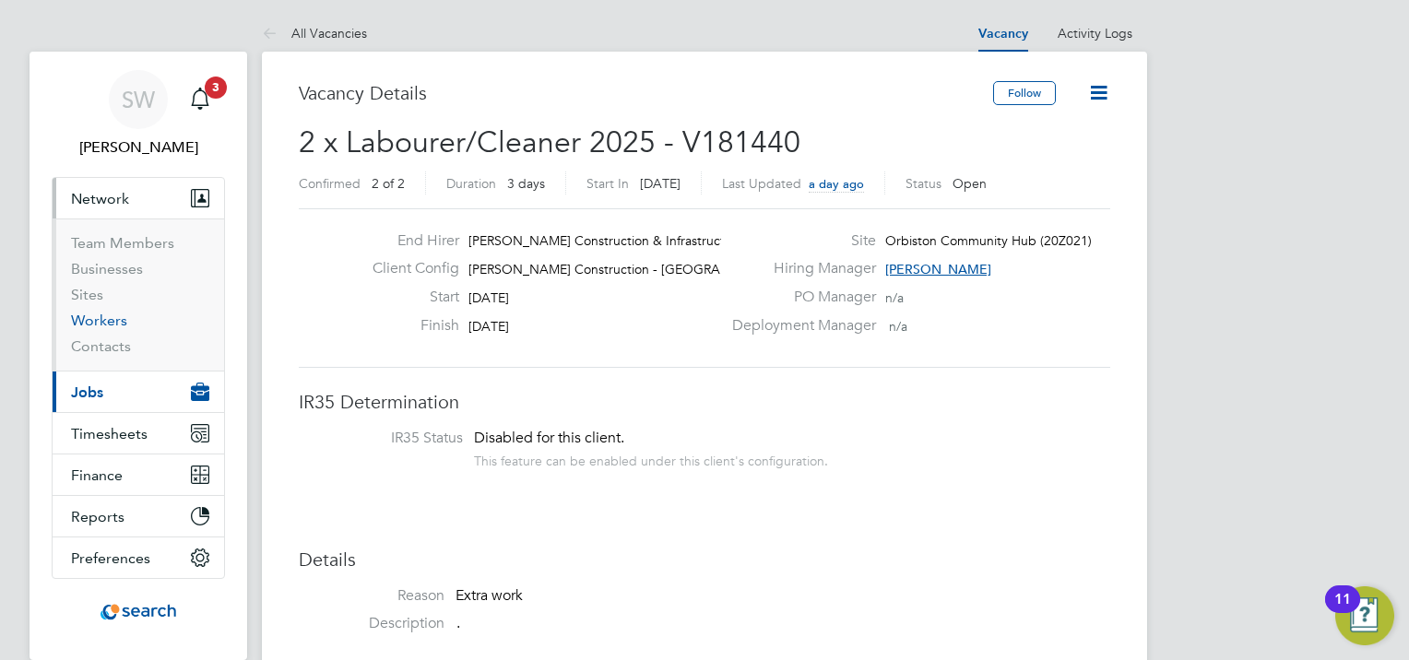
click at [95, 317] on link "Workers" at bounding box center [99, 321] width 56 height 18
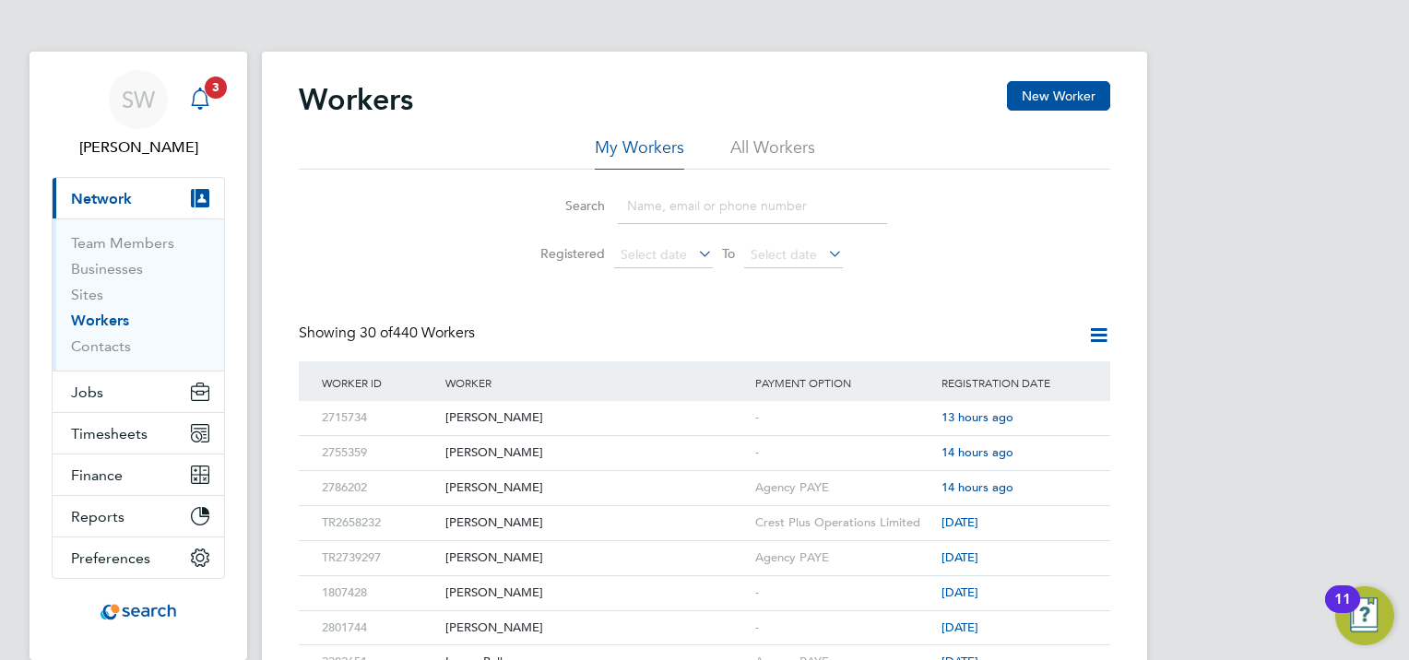
click at [204, 100] on icon "Main navigation" at bounding box center [200, 99] width 22 height 22
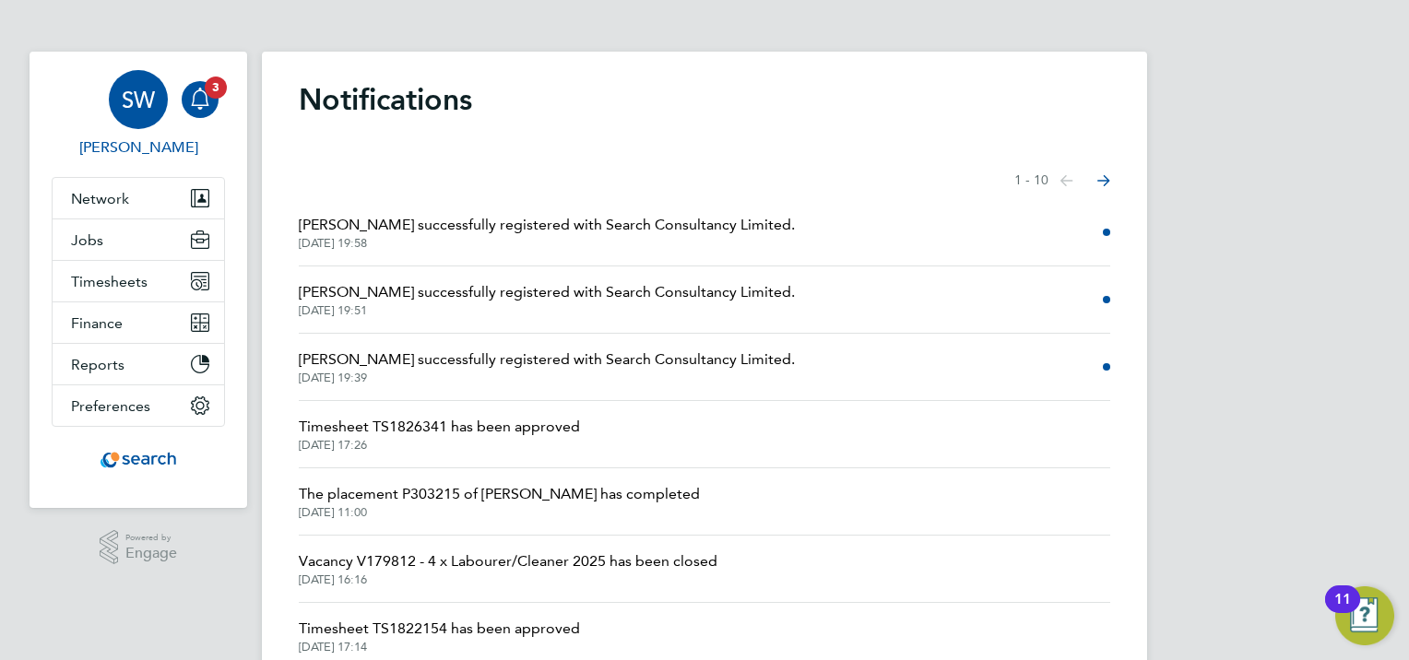
drag, startPoint x: 757, startPoint y: 138, endPoint x: 165, endPoint y: 97, distance: 593.4
click at [165, 97] on div "SW Sheree Wilson Notifications 3 Applications: Network Team Members Businesses …" at bounding box center [704, 469] width 1409 height 939
drag, startPoint x: 165, startPoint y: 97, endPoint x: 533, endPoint y: 154, distance: 372.3
click at [532, 154] on div "Notifications Showing items 1 - 10 items Previous page Next page Saikumar Sakin…" at bounding box center [704, 480] width 885 height 857
click at [514, 89] on h1 "Notifications" at bounding box center [704, 99] width 811 height 37
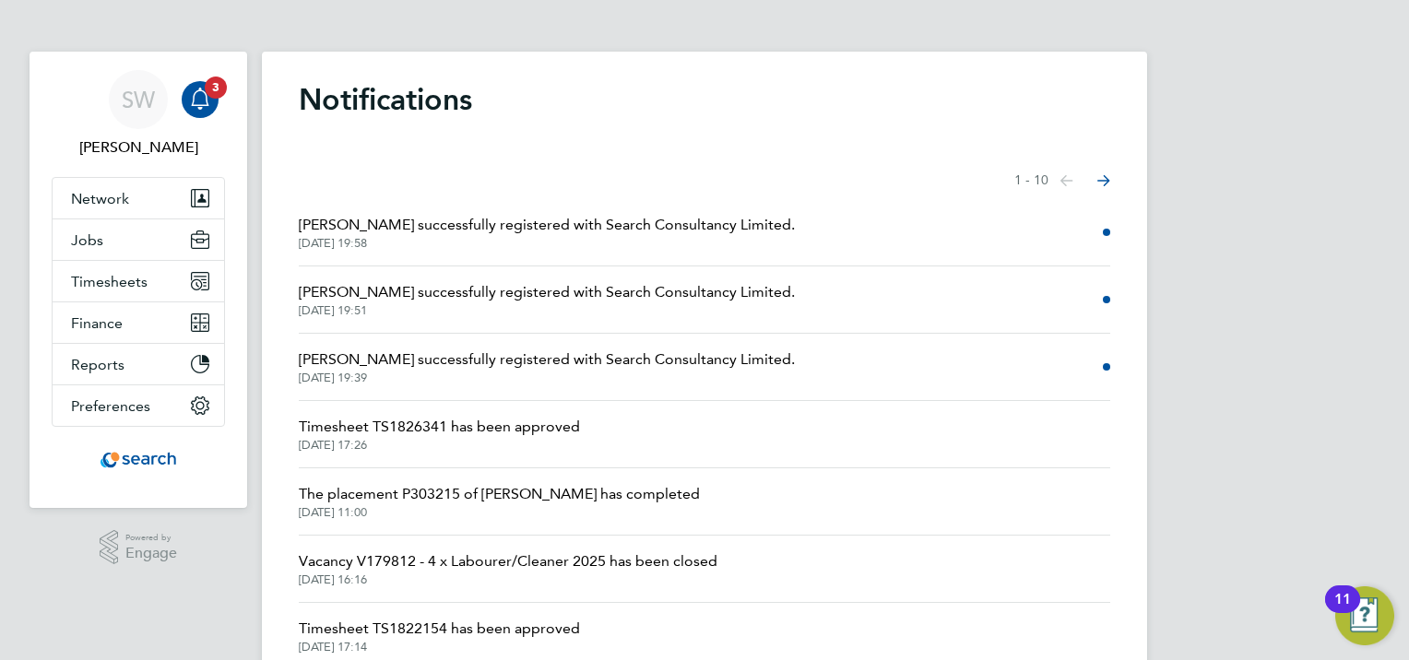
click at [477, 103] on h1 "Notifications" at bounding box center [704, 99] width 811 height 37
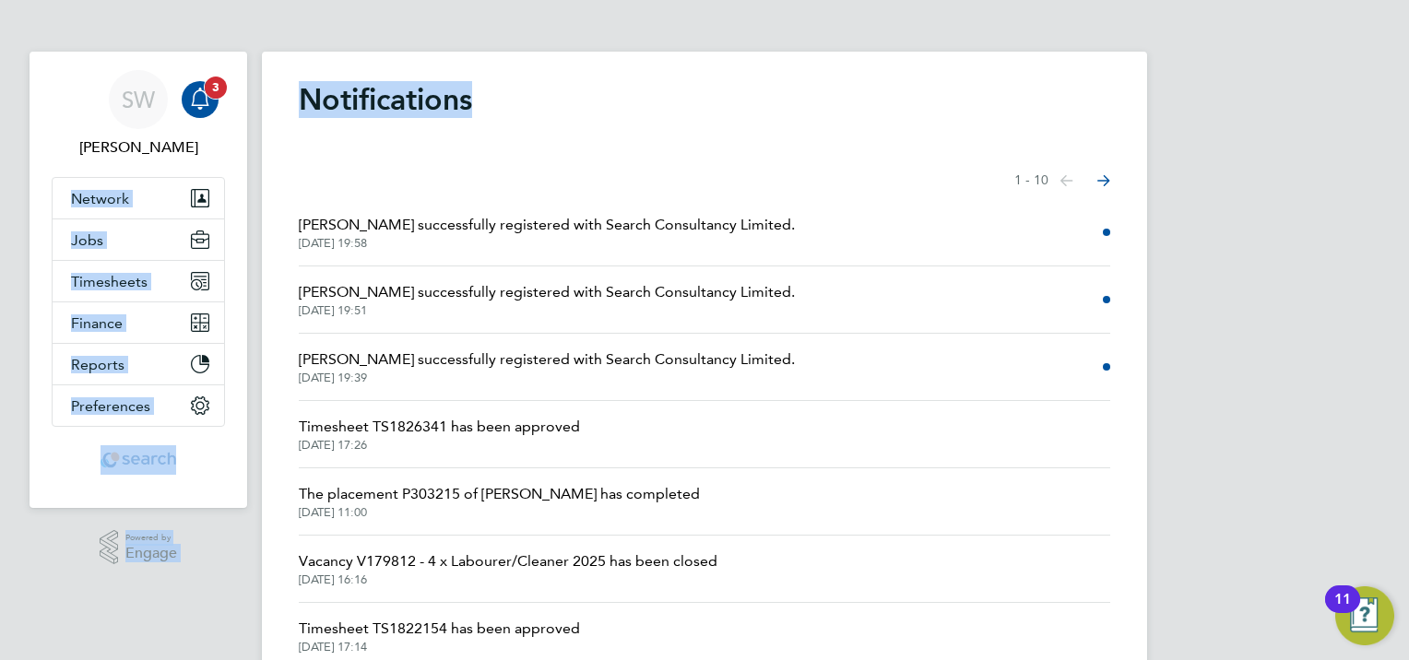
drag, startPoint x: 485, startPoint y: 102, endPoint x: 211, endPoint y: 102, distance: 273.8
click at [211, 102] on div "SW Sheree Wilson Notifications 3 Applications: Network Team Members Businesses …" at bounding box center [704, 469] width 1409 height 939
drag, startPoint x: 211, startPoint y: 102, endPoint x: 482, endPoint y: 104, distance: 271.1
click at [482, 104] on h1 "Notifications" at bounding box center [704, 99] width 811 height 37
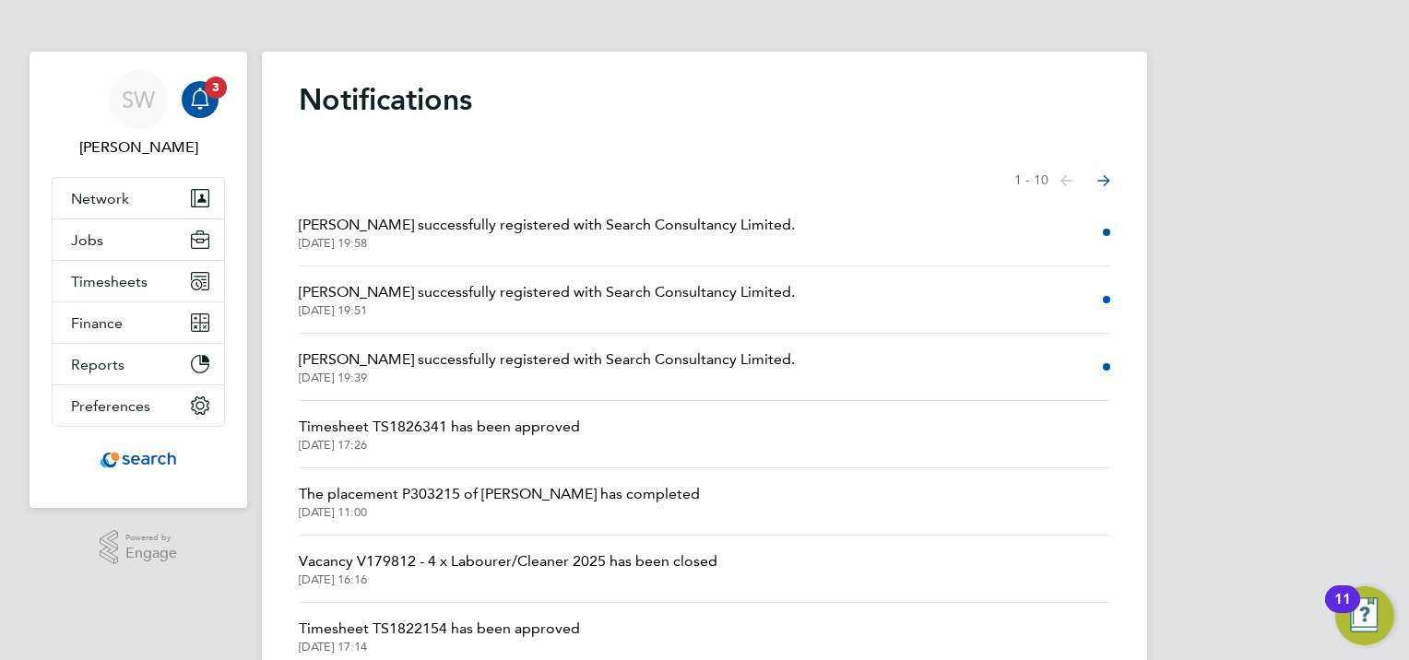
click at [480, 166] on div "Showing items 1 - 10 items Previous page Next page" at bounding box center [704, 180] width 811 height 37
drag, startPoint x: 475, startPoint y: 107, endPoint x: 317, endPoint y: 103, distance: 157.7
click at [317, 103] on h1 "Notifications" at bounding box center [704, 99] width 811 height 37
drag, startPoint x: 317, startPoint y: 103, endPoint x: 466, endPoint y: 122, distance: 149.6
click at [466, 122] on div "Notifications Showing items 1 - 10 items Previous page Next page Saikumar Sakin…" at bounding box center [704, 480] width 885 height 857
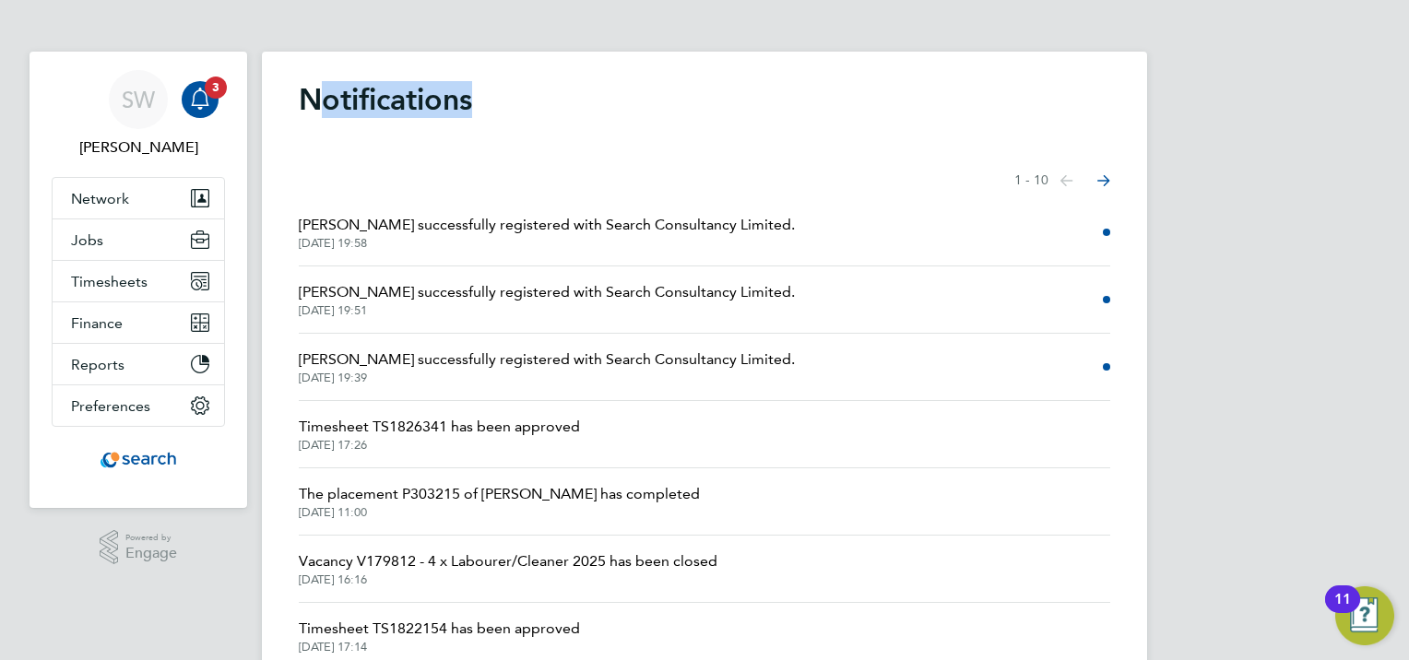
drag, startPoint x: 472, startPoint y: 103, endPoint x: 317, endPoint y: 100, distance: 154.9
click at [317, 100] on h1 "Notifications" at bounding box center [704, 99] width 811 height 37
click at [104, 246] on button "Jobs" at bounding box center [138, 239] width 171 height 41
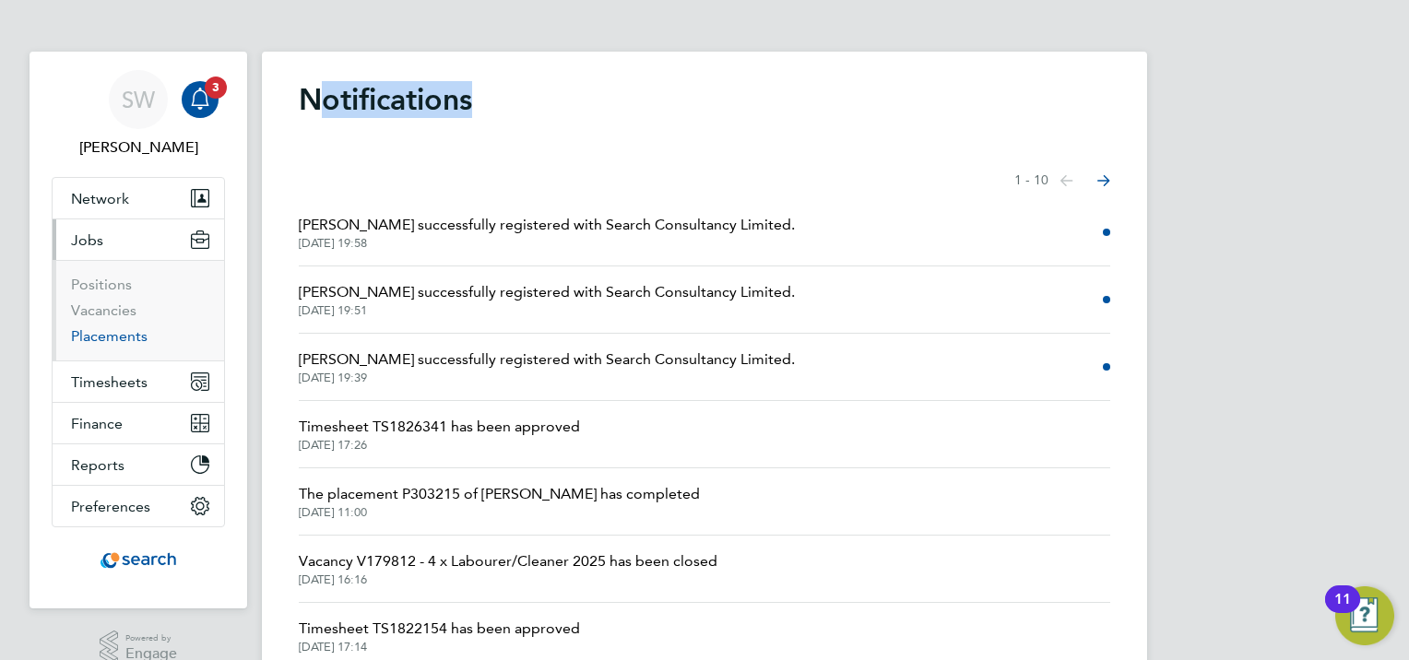
click at [113, 339] on link "Placements" at bounding box center [109, 336] width 77 height 18
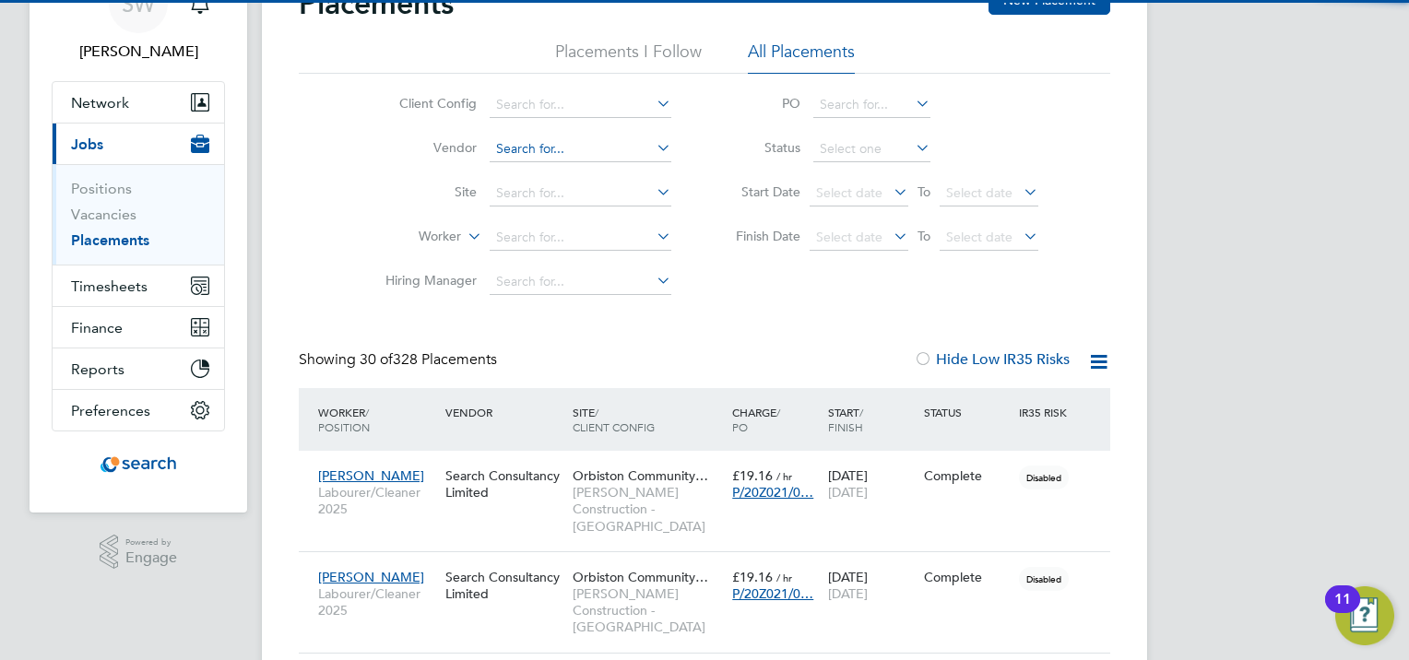
scroll to position [9, 9]
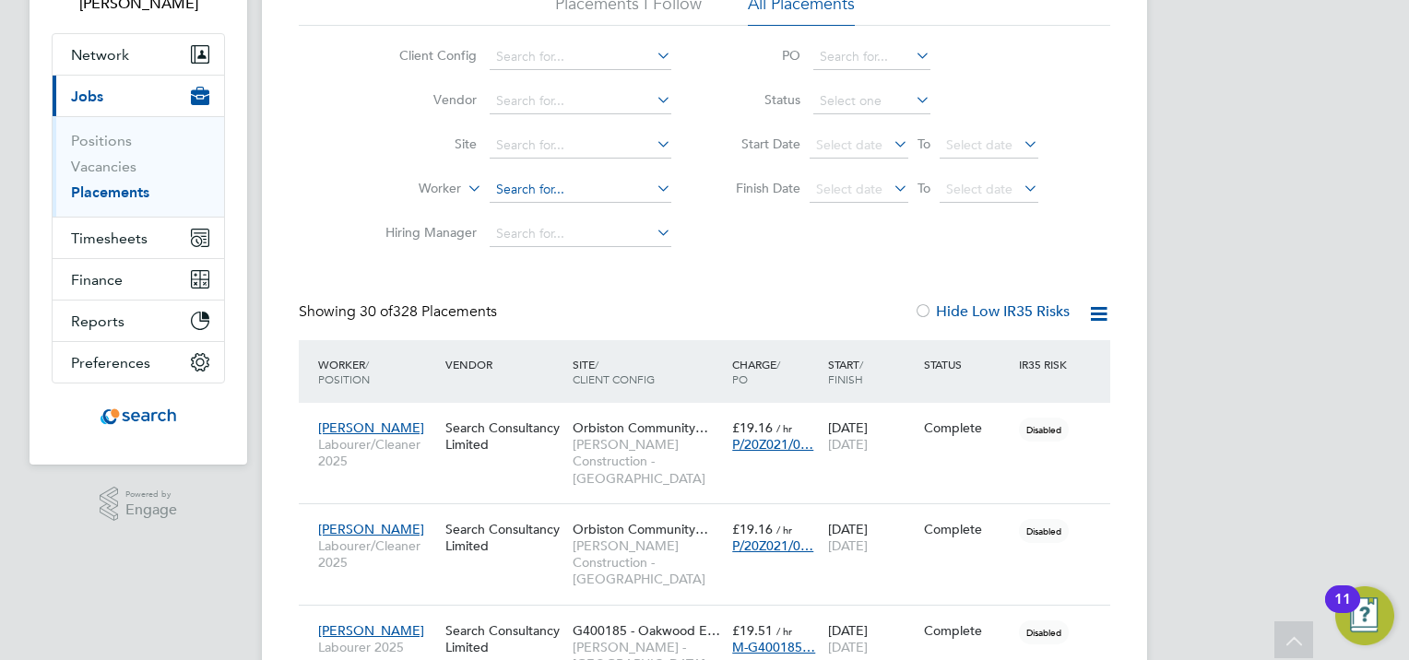
click at [530, 177] on input at bounding box center [581, 190] width 182 height 26
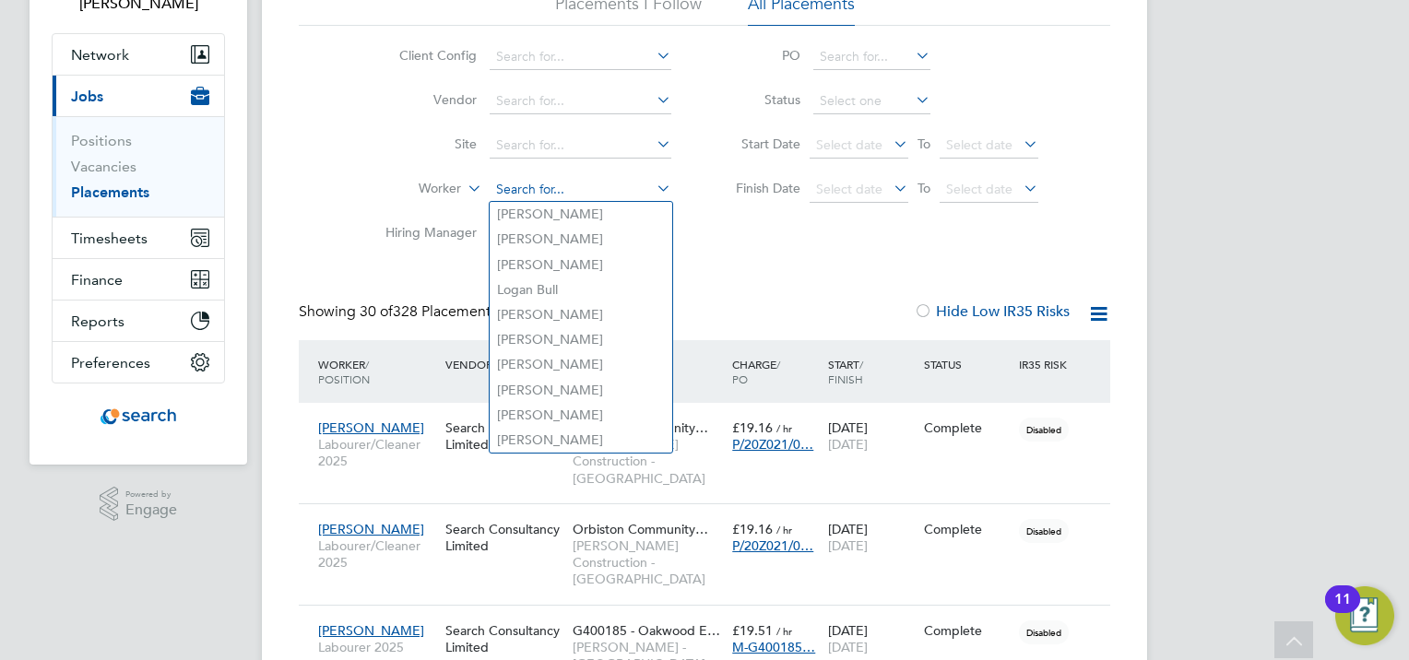
click at [544, 182] on input at bounding box center [581, 190] width 182 height 26
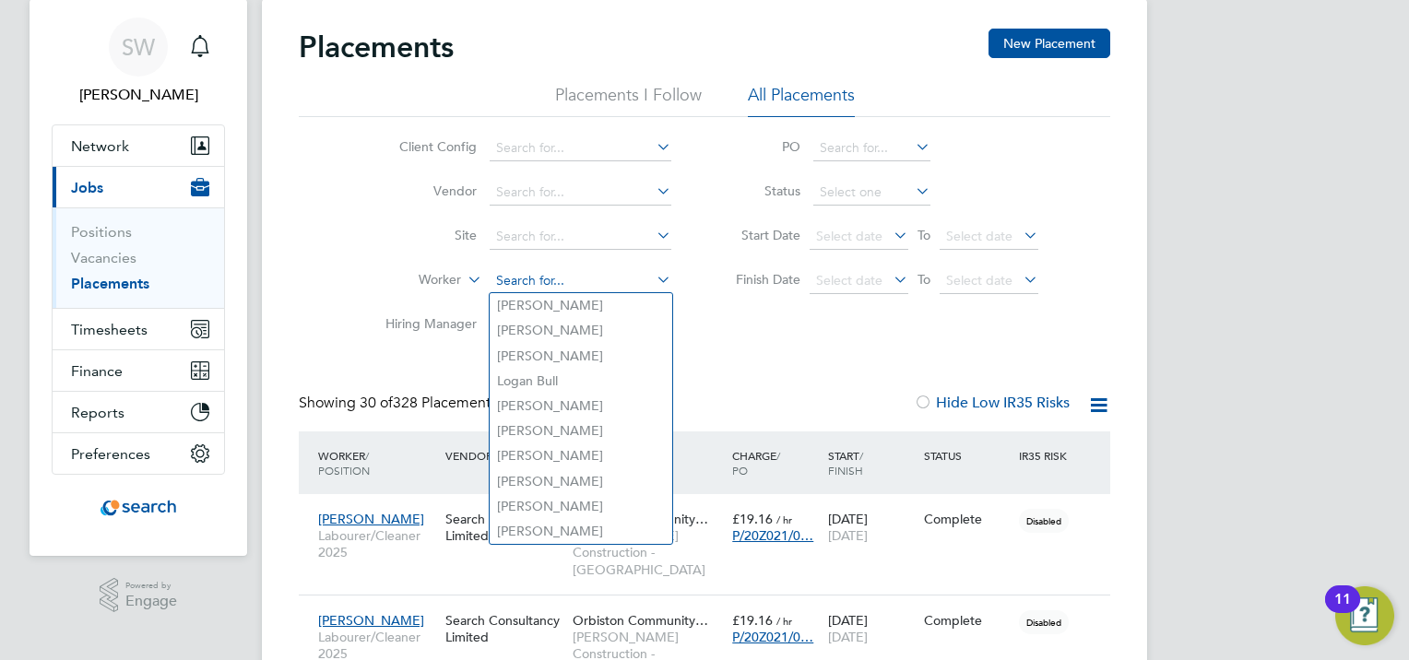
click at [524, 277] on input at bounding box center [581, 281] width 182 height 26
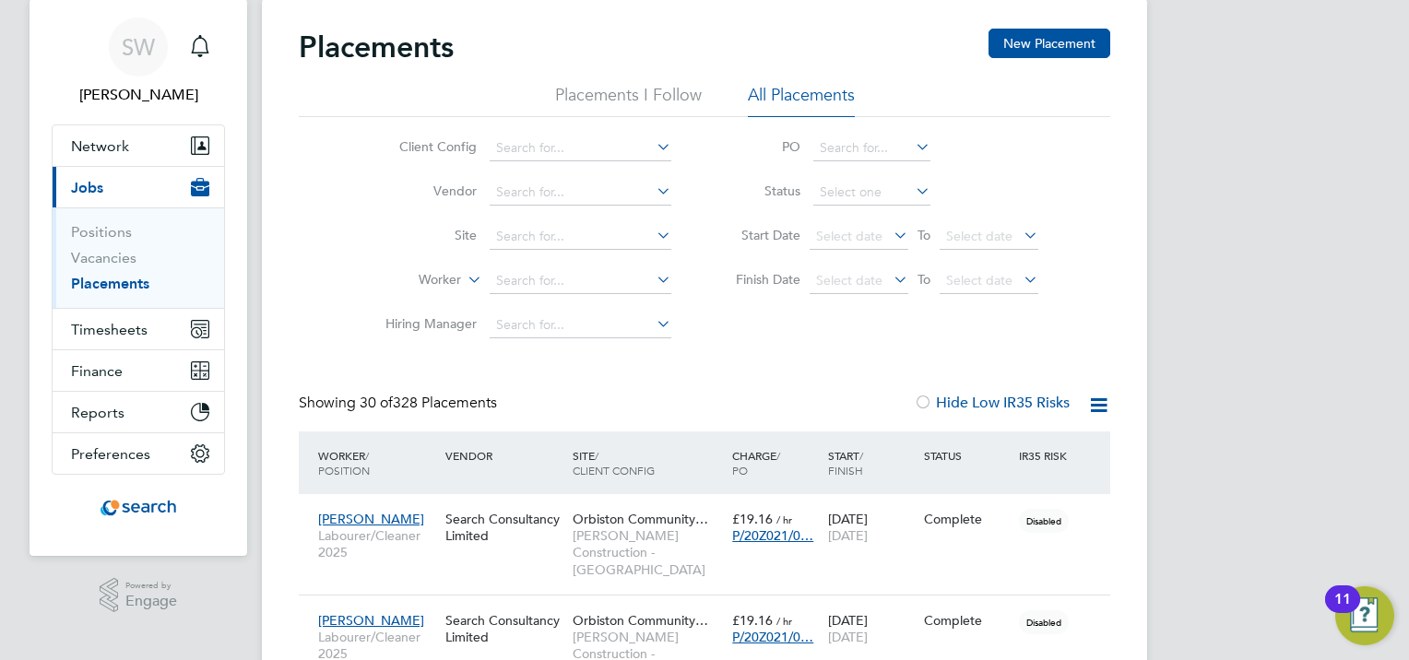
click at [747, 313] on div "Client Config Vendor Site Worker Hiring Manager PO Status Start Date Select dat…" at bounding box center [704, 232] width 811 height 230
click at [833, 514] on div "21 May 2025 23 May 2025" at bounding box center [871, 528] width 96 height 52
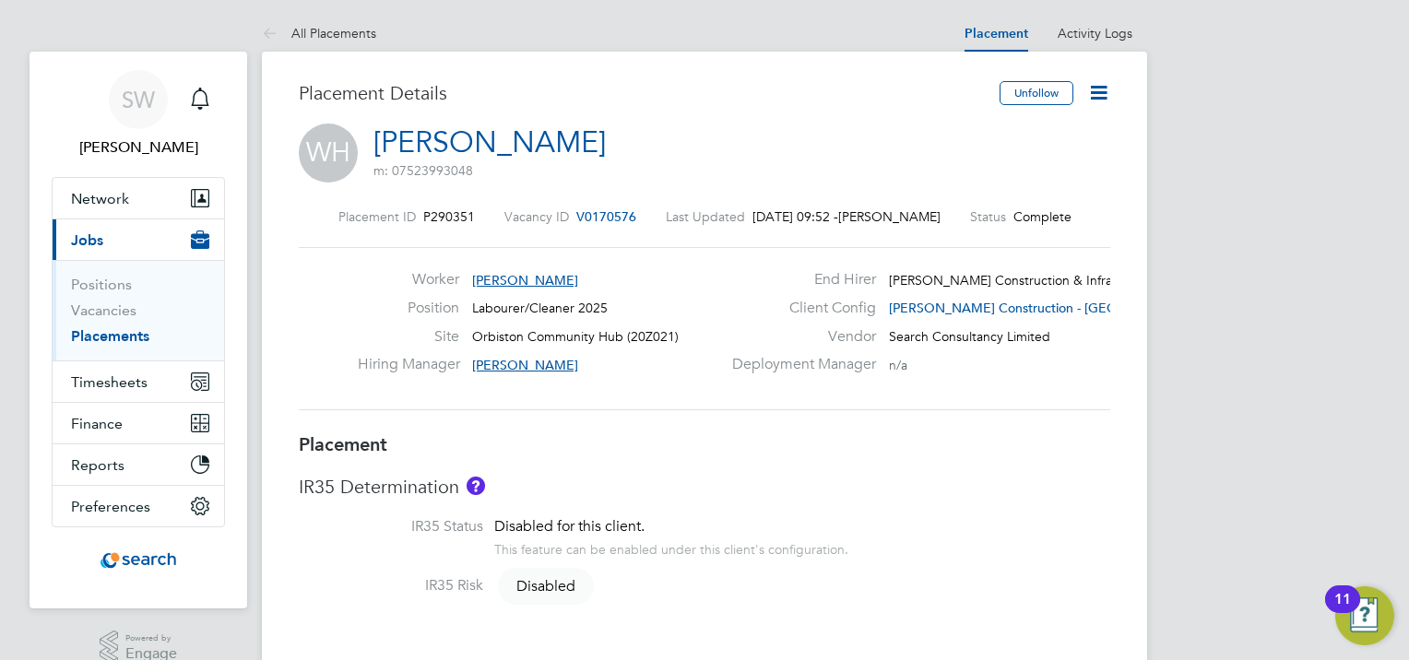
click at [1101, 94] on icon at bounding box center [1098, 92] width 23 height 23
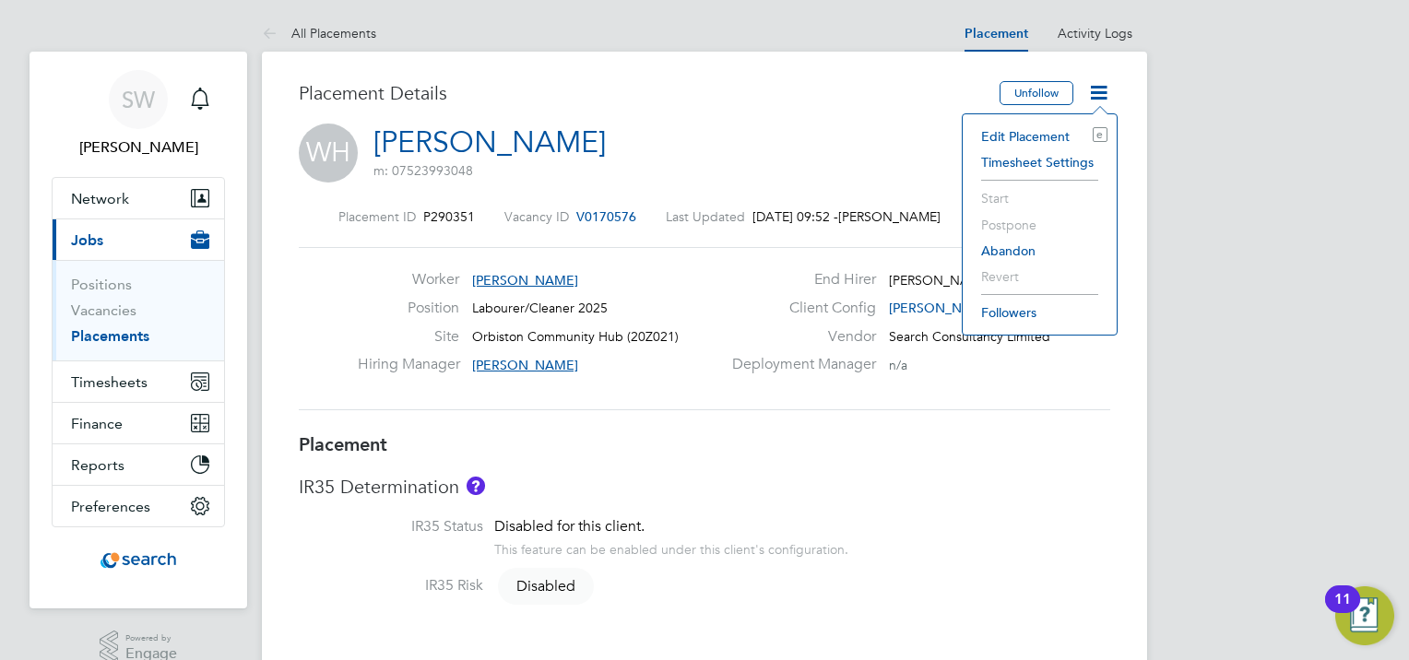
click at [833, 144] on div "WH [PERSON_NAME] m: 07523993048" at bounding box center [704, 155] width 811 height 63
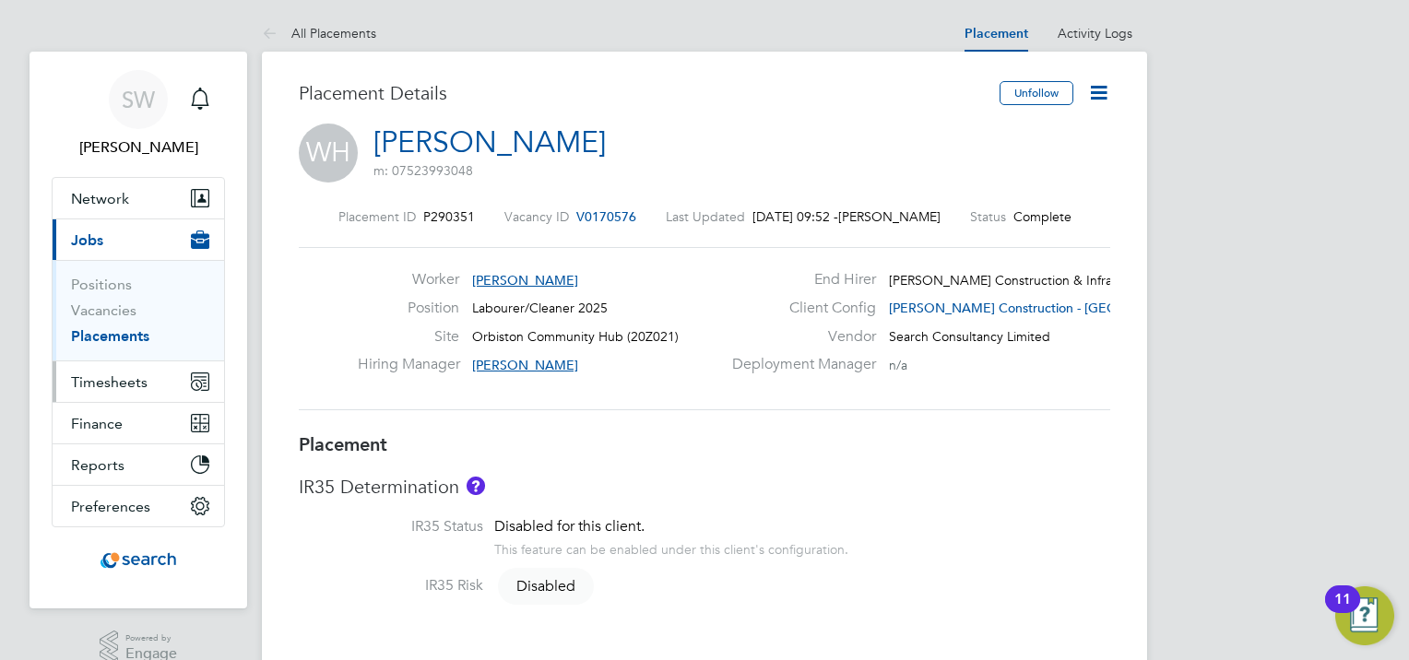
click at [123, 387] on span "Timesheets" at bounding box center [109, 382] width 77 height 18
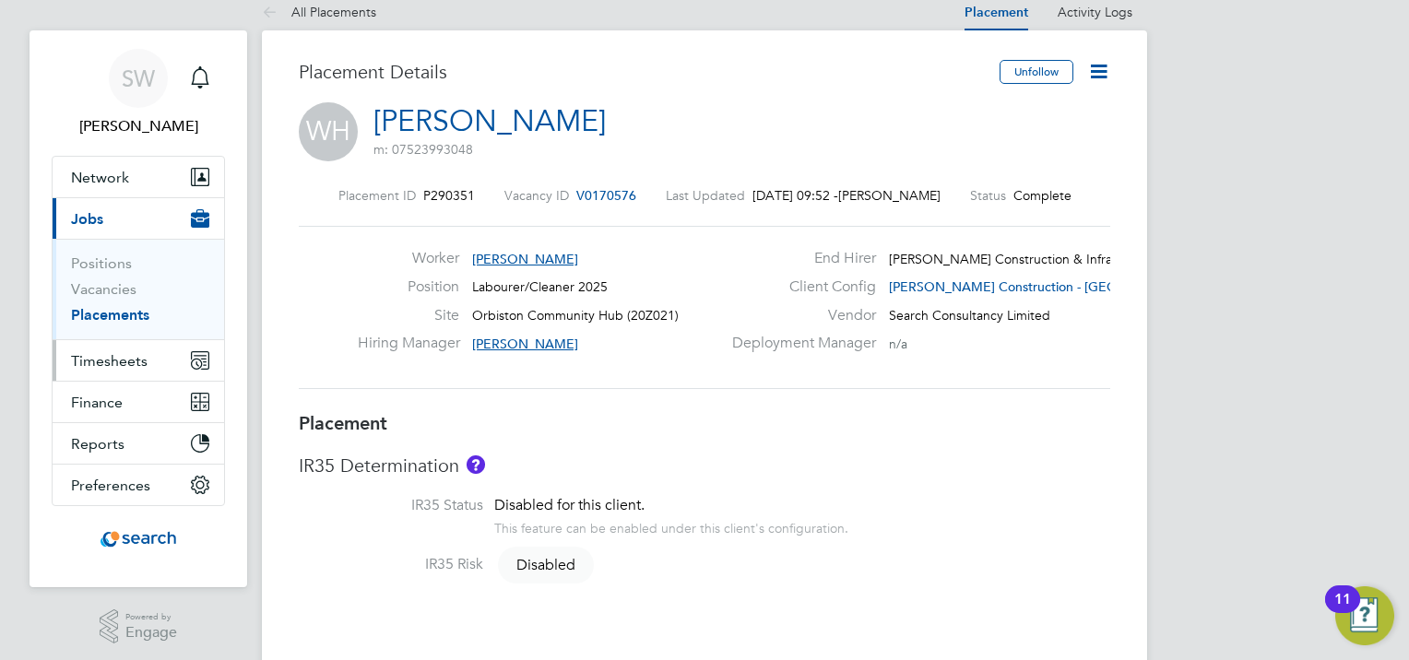
click at [92, 376] on button "Timesheets" at bounding box center [138, 360] width 171 height 41
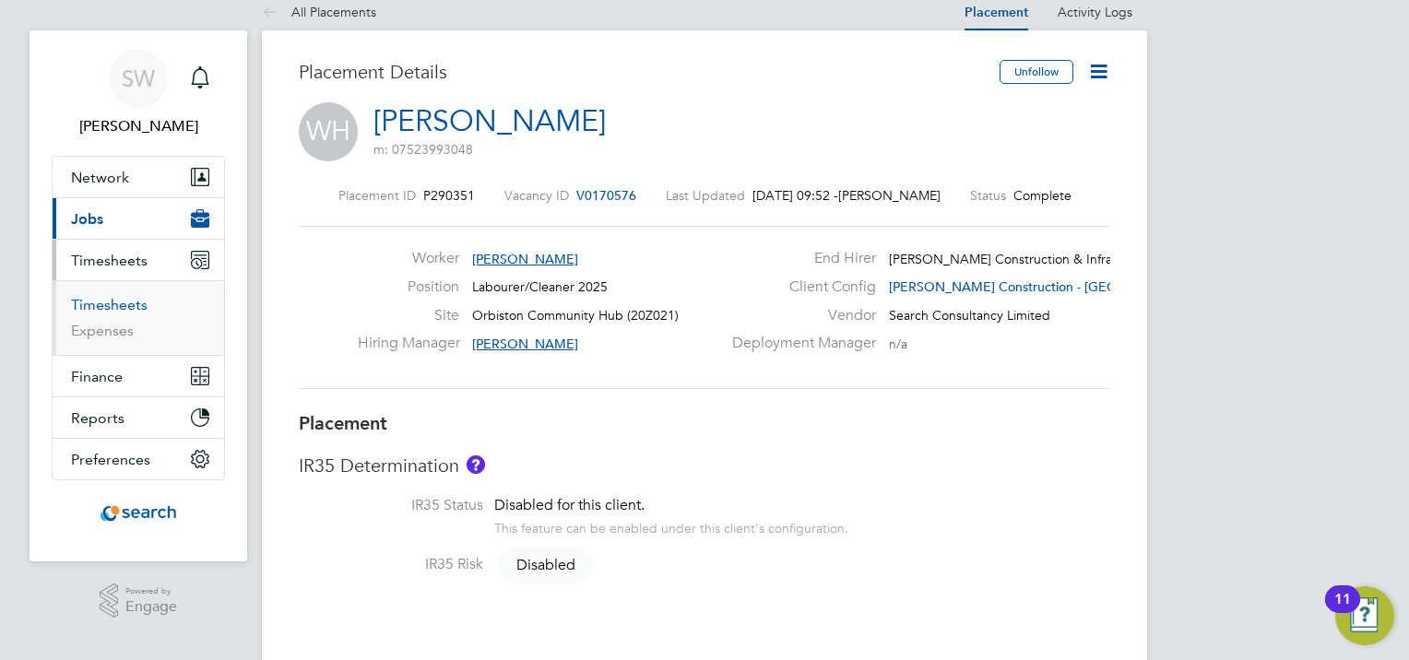
click at [112, 310] on link "Timesheets" at bounding box center [109, 305] width 77 height 18
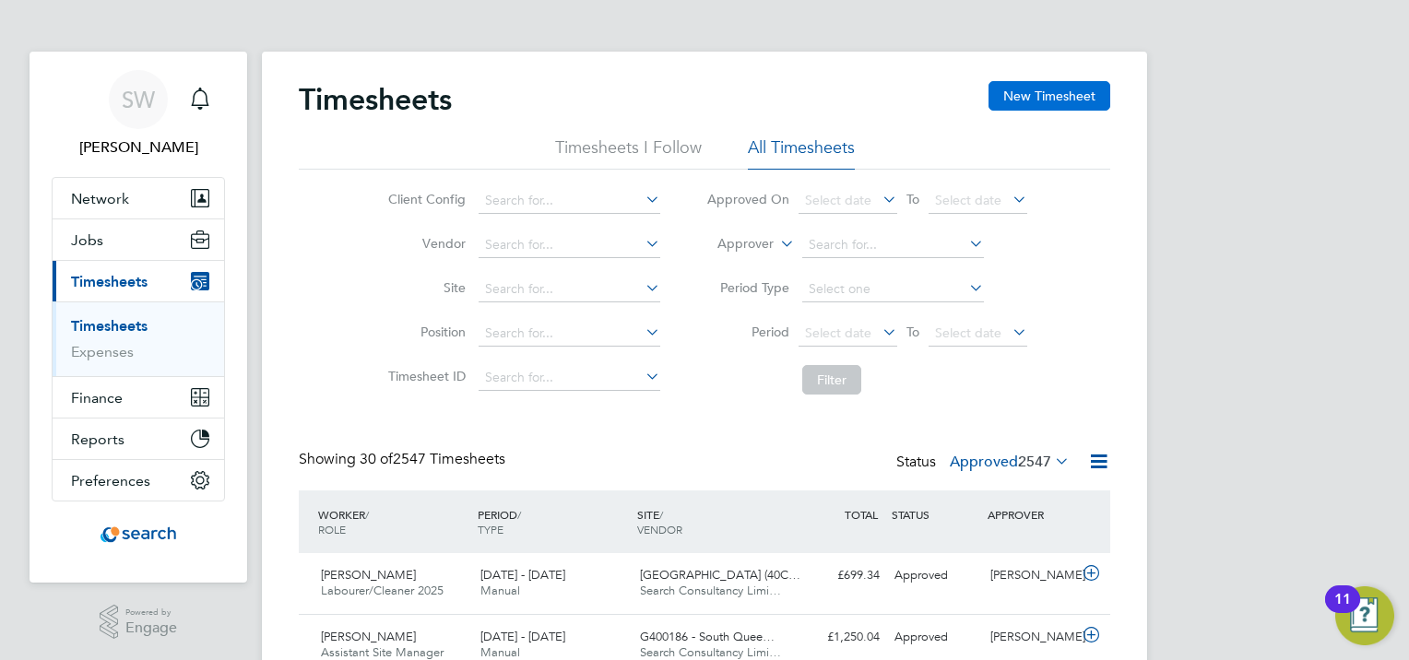
click at [1051, 100] on button "New Timesheet" at bounding box center [1049, 96] width 122 height 30
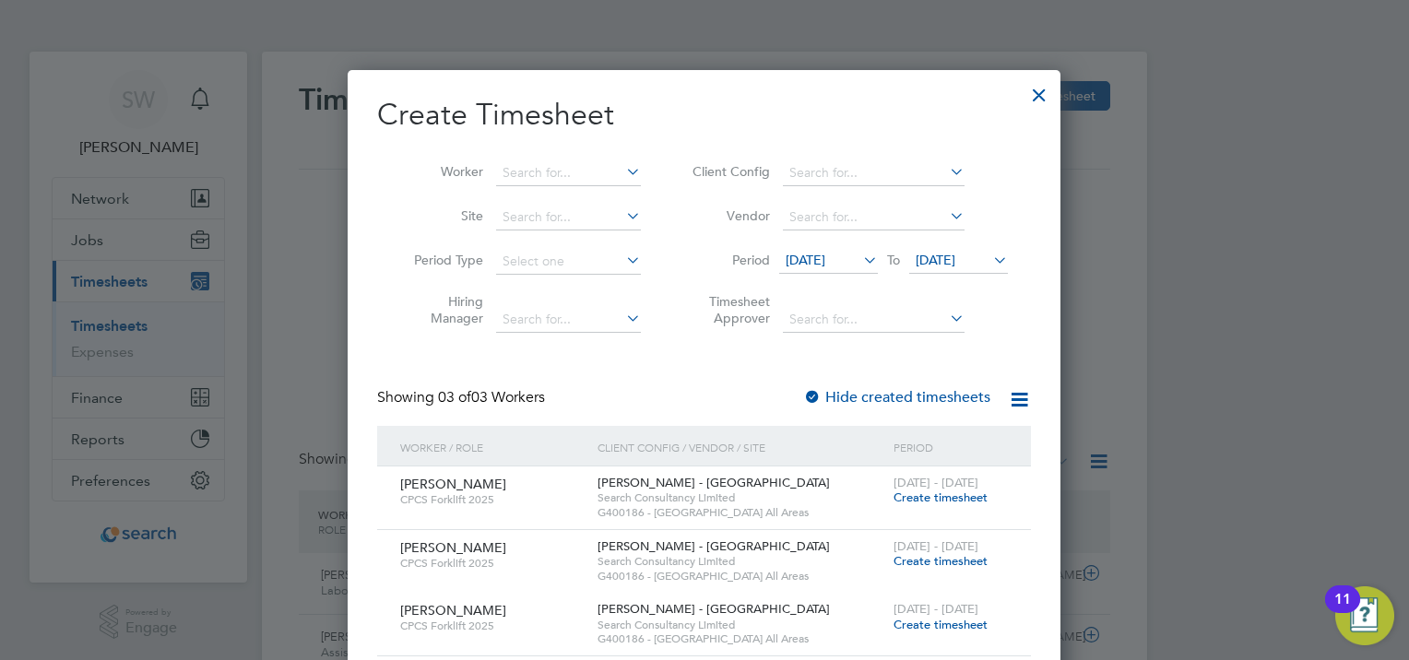
click at [823, 261] on span "[DATE]" at bounding box center [806, 260] width 40 height 17
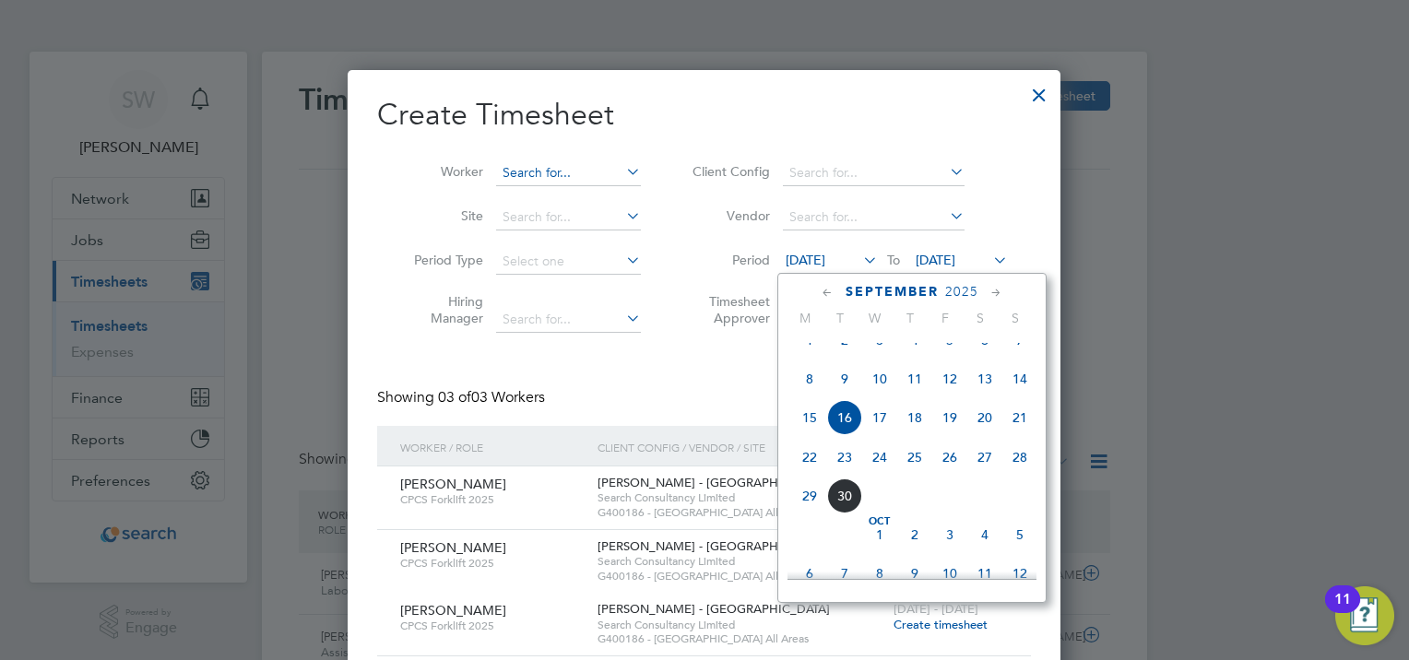
click at [547, 173] on input at bounding box center [568, 173] width 145 height 26
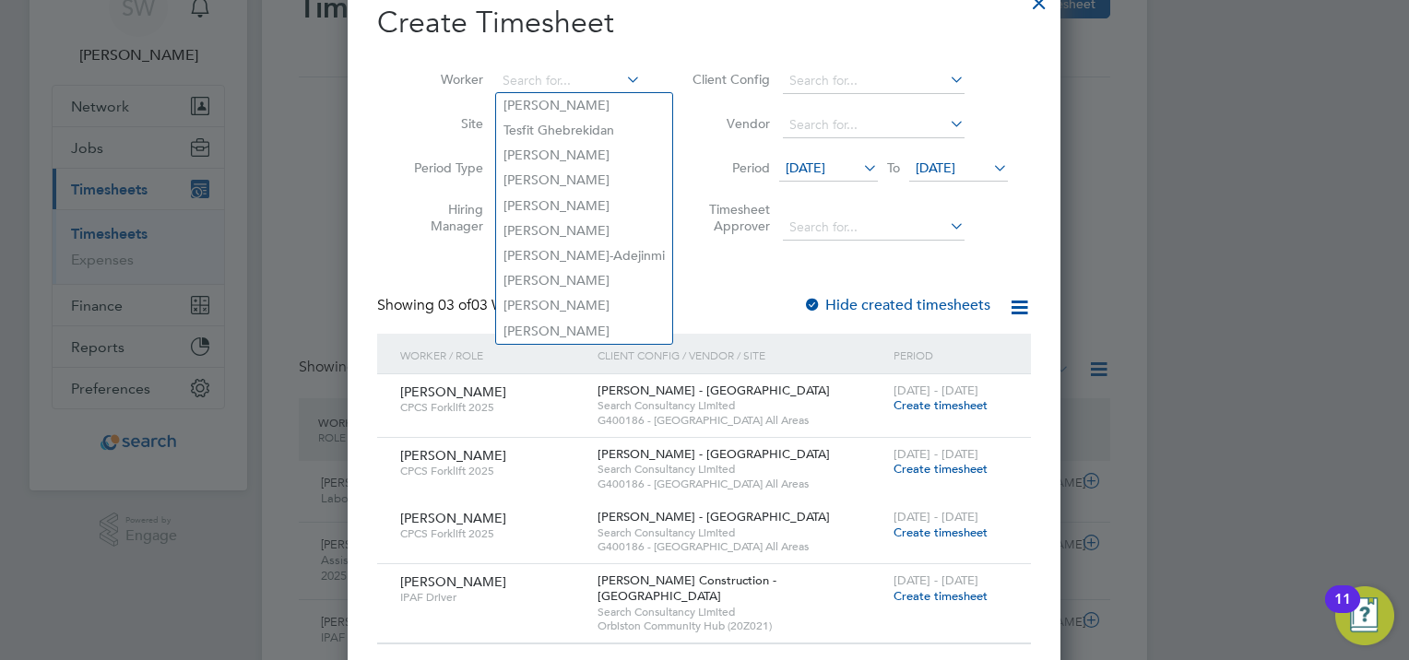
click at [700, 282] on div "Create Timesheet Worker Site Period Type Hiring Manager Client Config Vendor Pe…" at bounding box center [704, 324] width 654 height 641
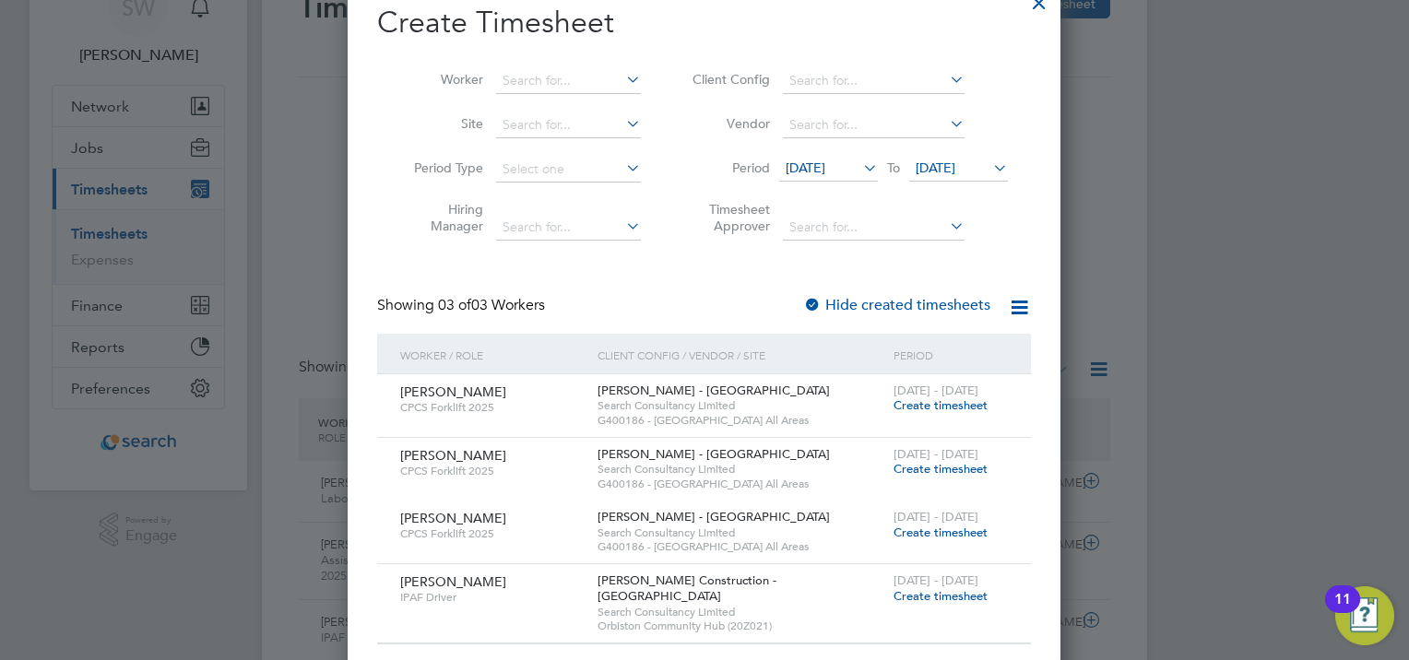
drag, startPoint x: 951, startPoint y: 530, endPoint x: 994, endPoint y: 490, distance: 58.1
click at [951, 531] on span "Create timesheet" at bounding box center [940, 533] width 94 height 16
